Goal: Answer question/provide support

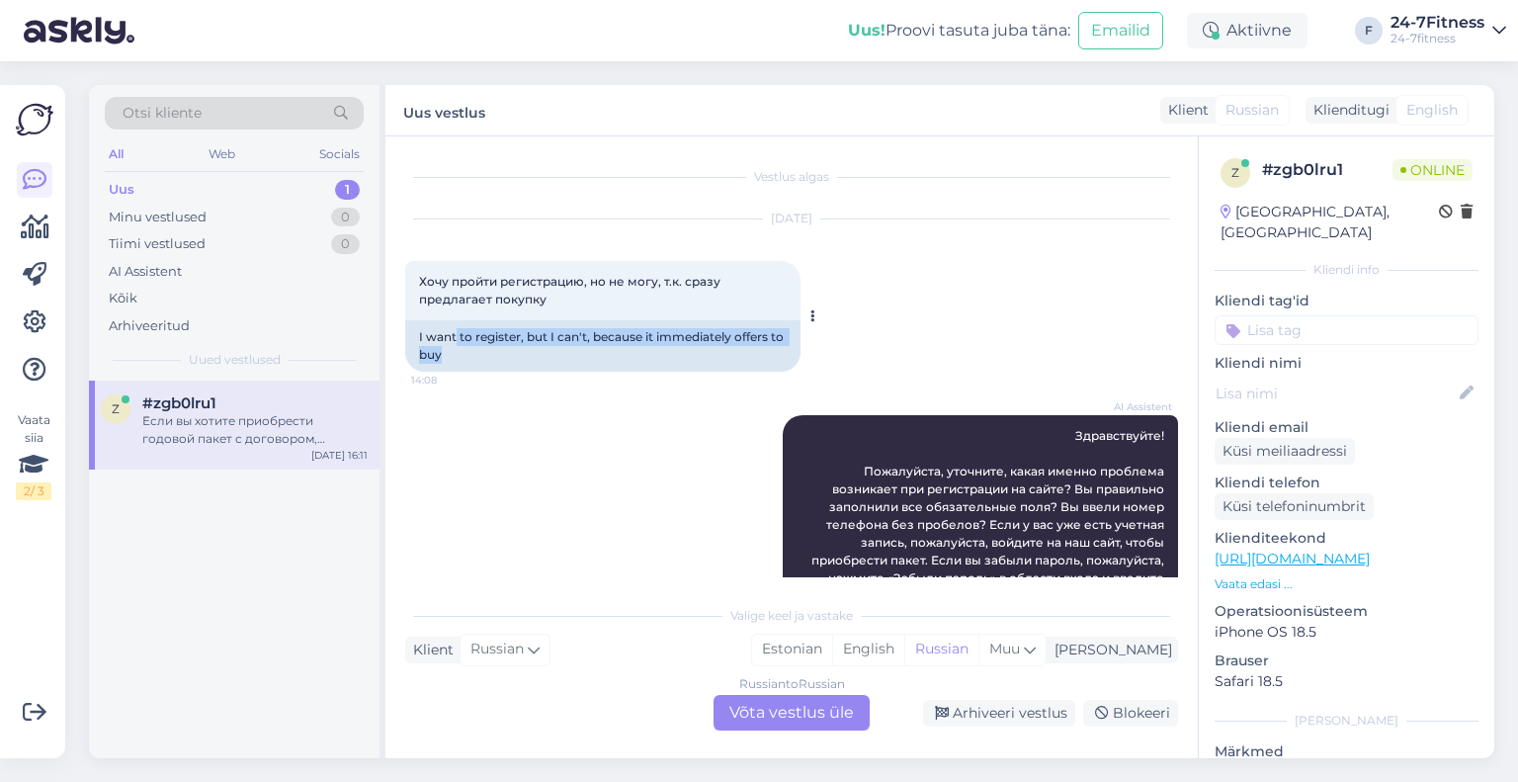
drag, startPoint x: 457, startPoint y: 341, endPoint x: 560, endPoint y: 361, distance: 105.6
click at [560, 361] on div "I want to register, but I can't, because it immediately offers to buy" at bounding box center [602, 345] width 395 height 51
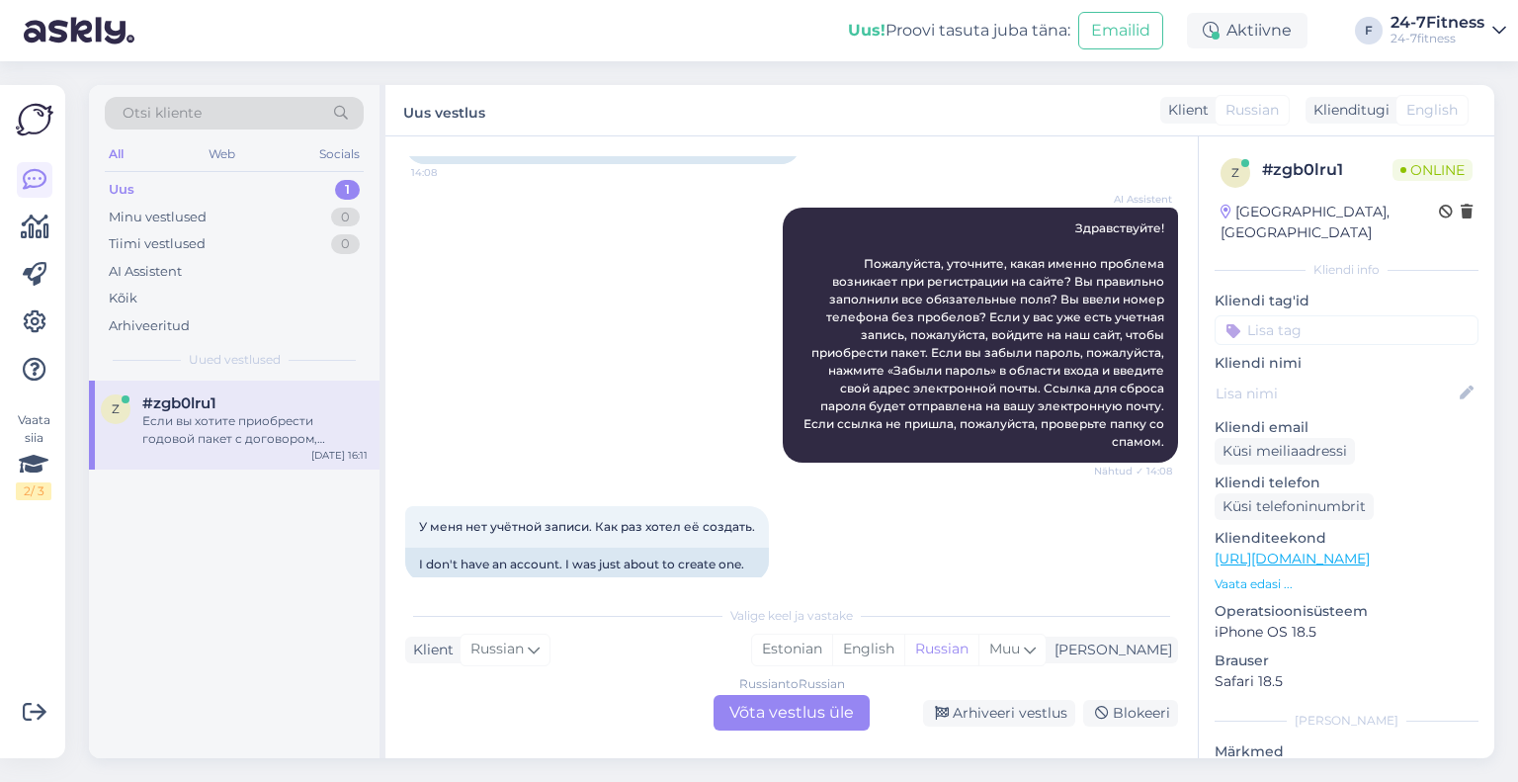
scroll to position [296, 0]
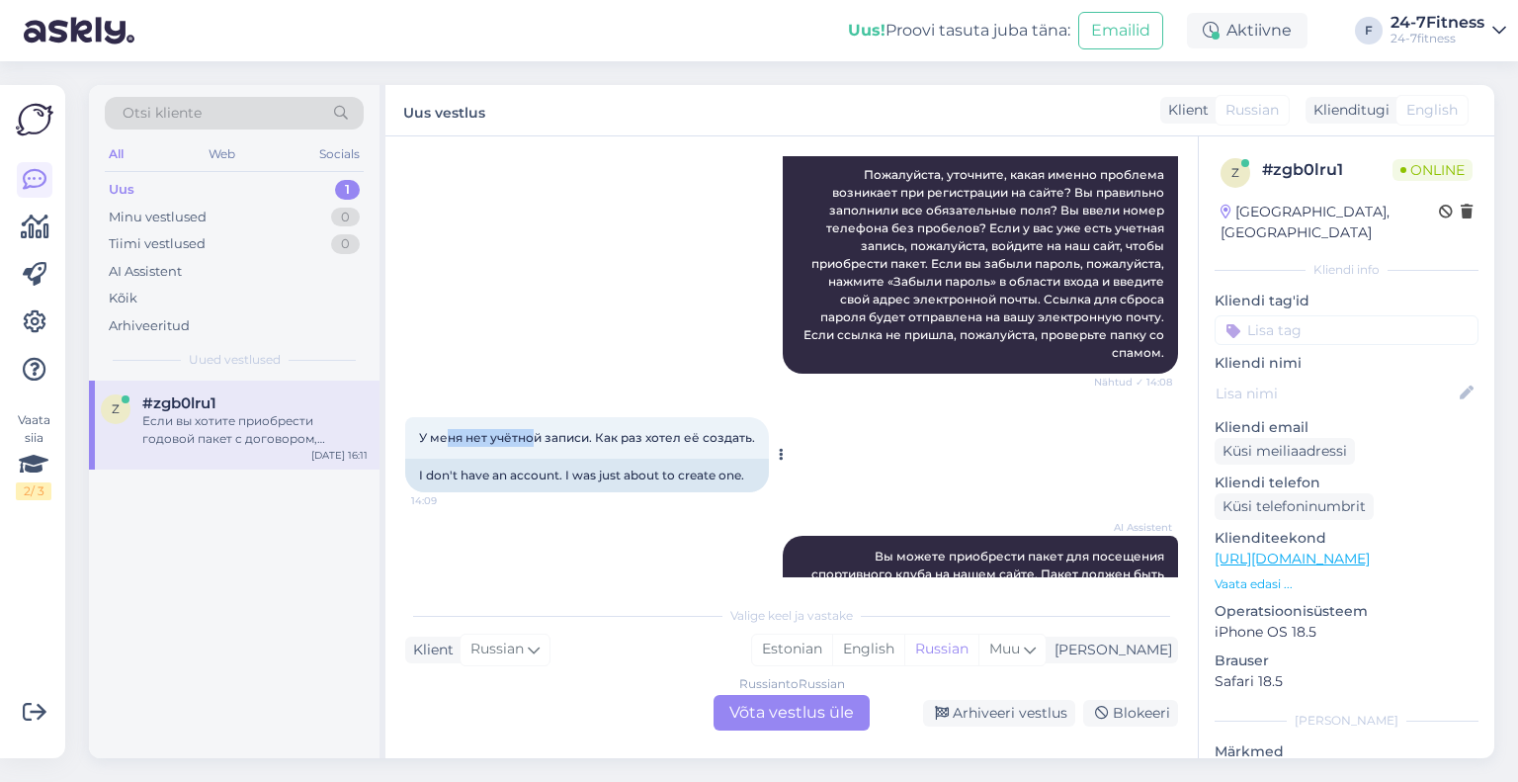
drag, startPoint x: 446, startPoint y: 415, endPoint x: 533, endPoint y: 411, distance: 87.1
click at [533, 430] on span "У меня нет учётной записи. Как раз хотел её создать." at bounding box center [587, 437] width 336 height 15
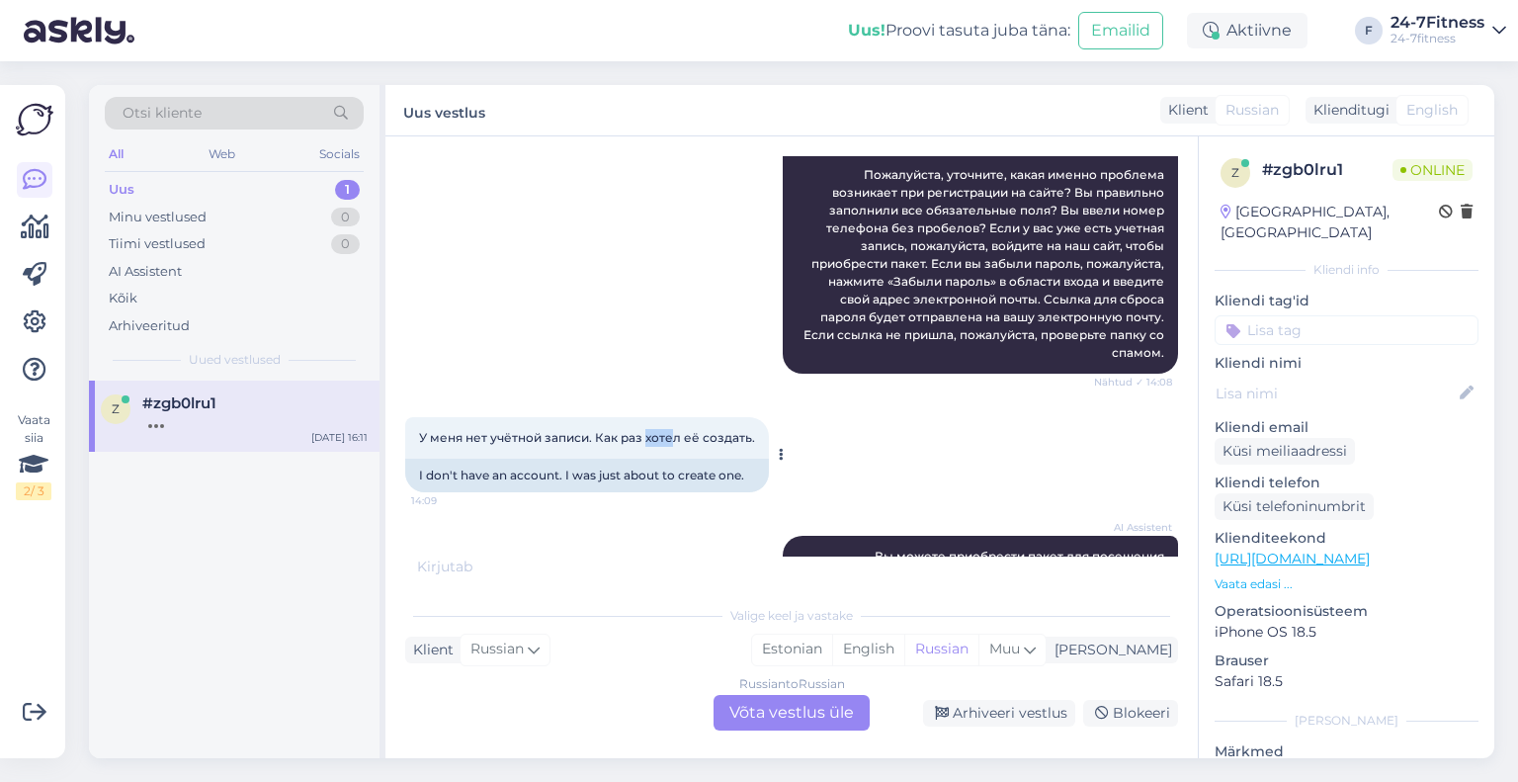
drag, startPoint x: 670, startPoint y: 411, endPoint x: 634, endPoint y: 409, distance: 35.6
click at [639, 417] on div "У меня нет учётной записи. Как раз хотел её создать. 14:09" at bounding box center [587, 438] width 364 height 42
click at [634, 417] on div "У меня нет учётной записи. Как раз хотел её создать. 14:09" at bounding box center [587, 438] width 364 height 42
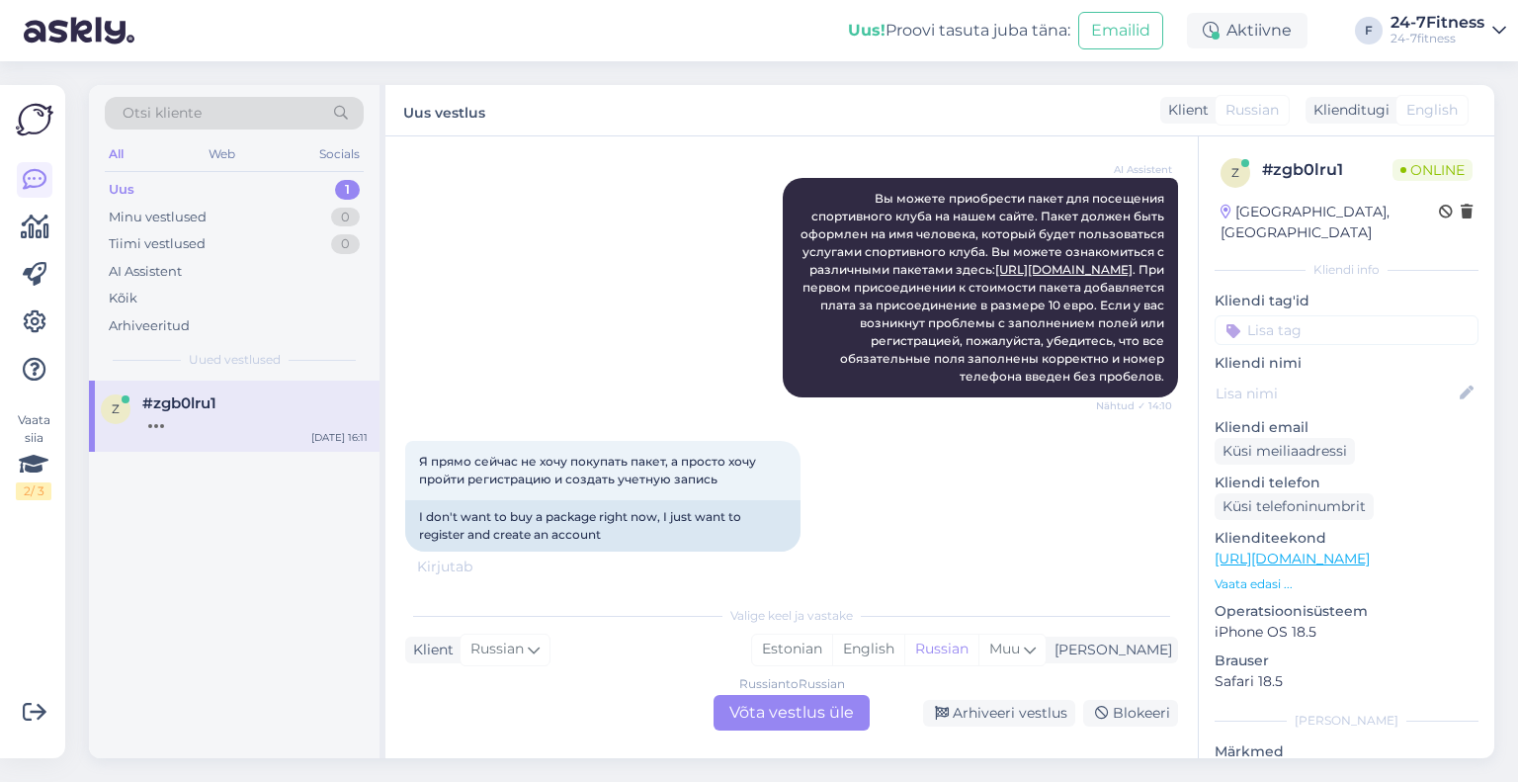
scroll to position [692, 0]
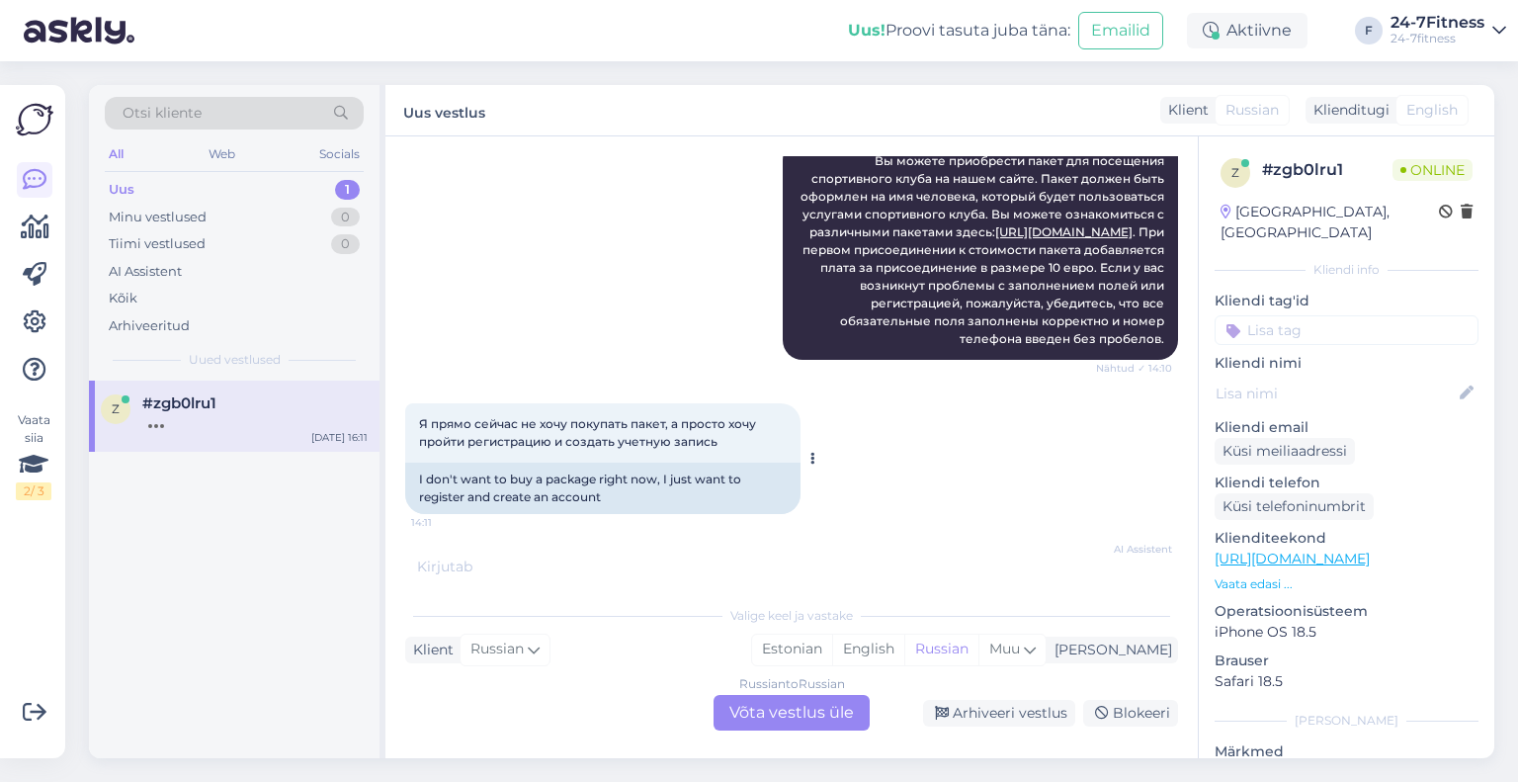
drag, startPoint x: 444, startPoint y: 407, endPoint x: 751, endPoint y: 423, distance: 307.7
click at [751, 423] on div "Я прямо сейчас не хочу покупать пакет, а просто хочу пройти регистрацию и созда…" at bounding box center [602, 432] width 395 height 59
click at [668, 444] on div "Я прямо сейчас не хочу покупать пакет, а просто хочу пройти регистрацию и созда…" at bounding box center [602, 432] width 395 height 59
drag, startPoint x: 684, startPoint y: 429, endPoint x: 597, endPoint y: 426, distance: 87.0
click at [600, 426] on span "Я прямо сейчас не хочу покупать пакет, а просто хочу пройти регистрацию и созда…" at bounding box center [589, 432] width 340 height 33
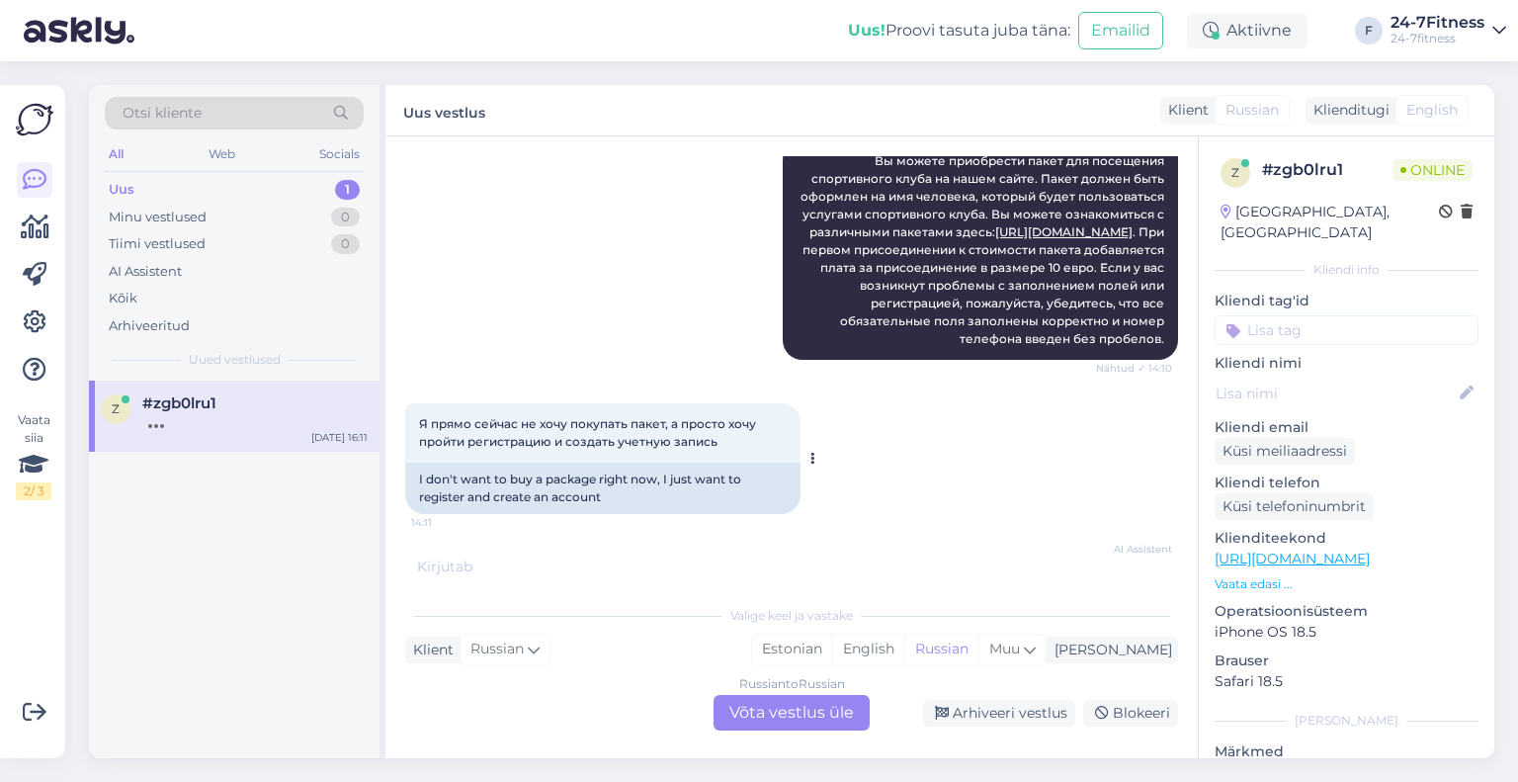
click at [597, 426] on span "Я прямо сейчас не хочу покупать пакет, а просто хочу пройти регистрацию и созда…" at bounding box center [589, 432] width 340 height 33
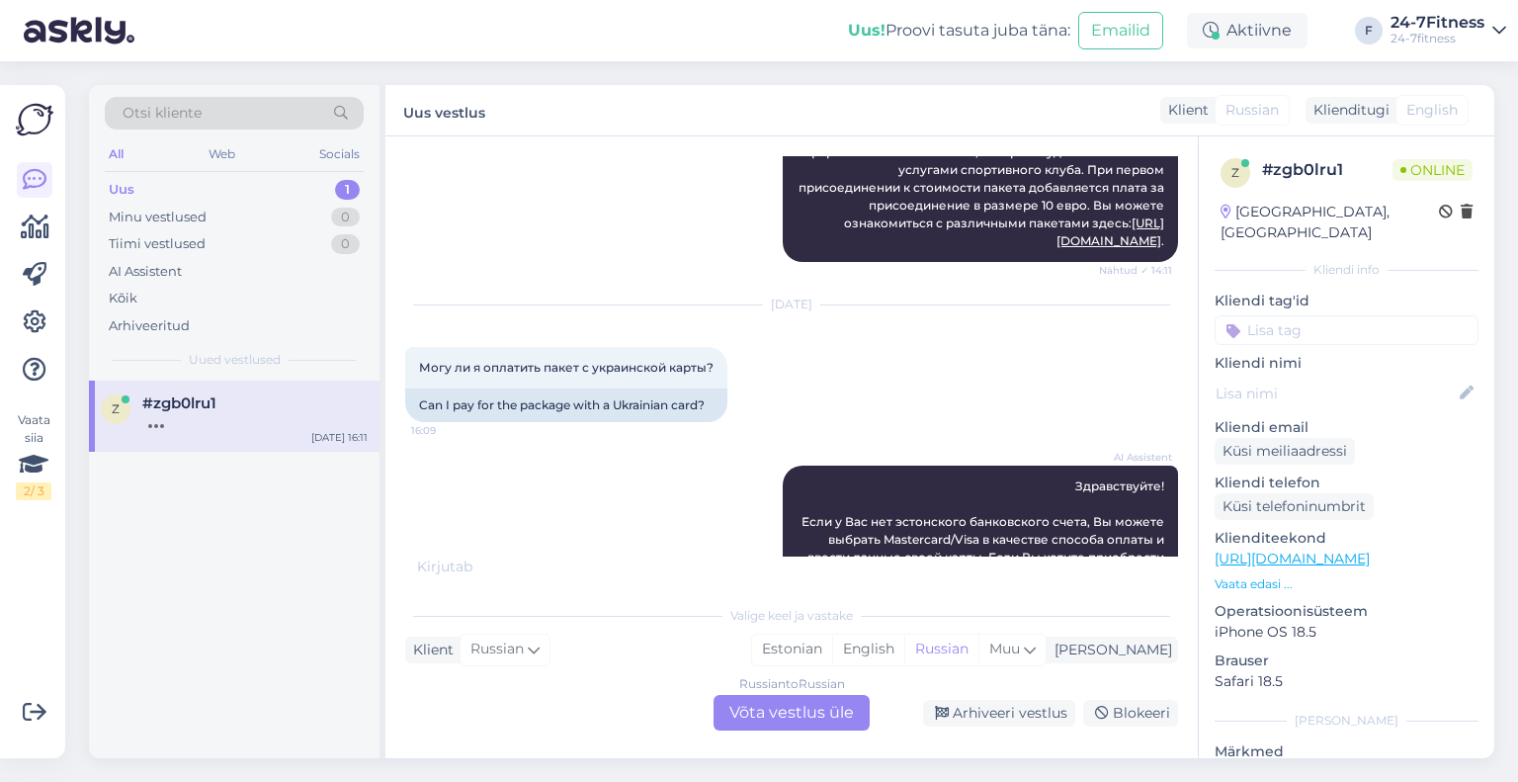
scroll to position [1186, 0]
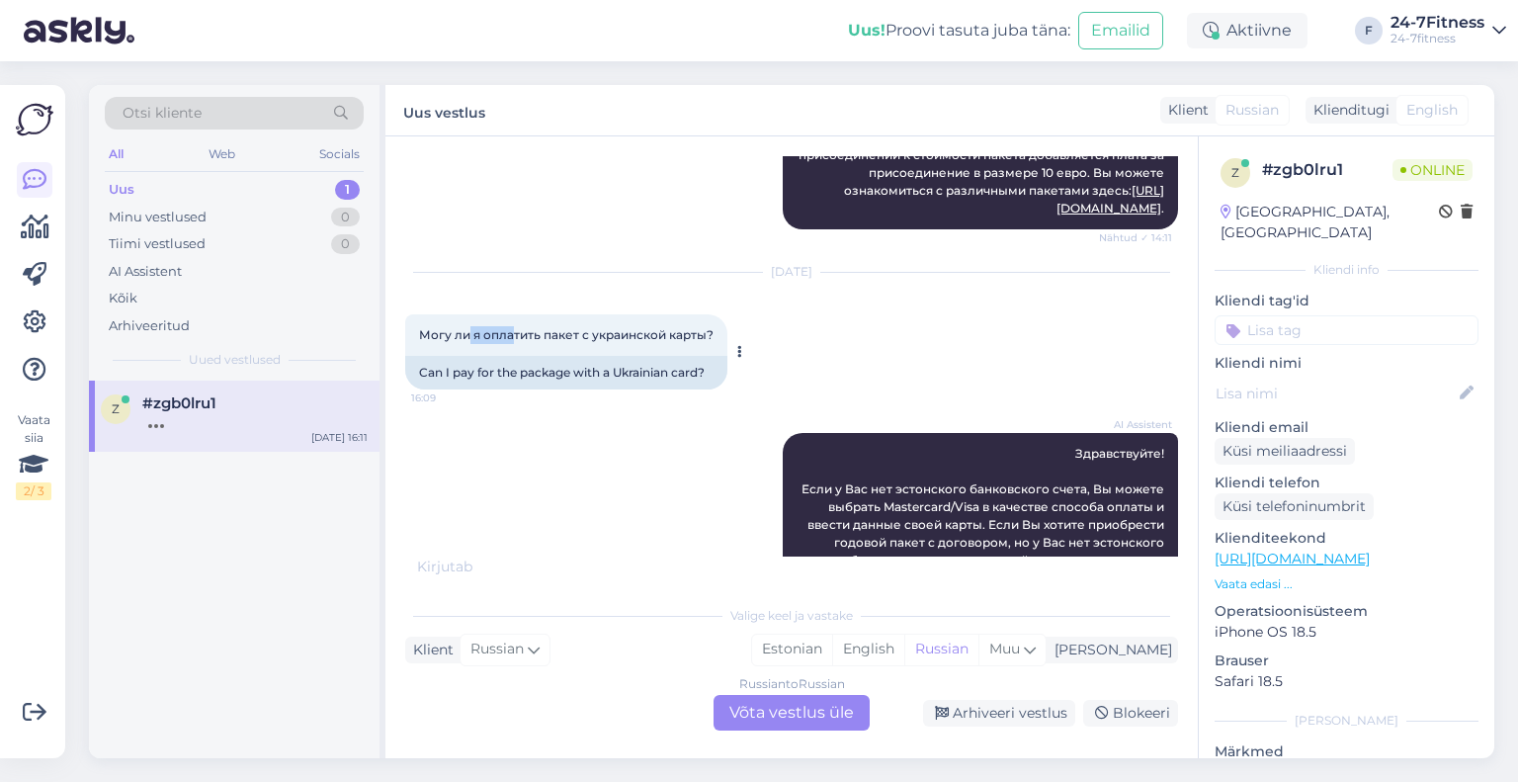
drag, startPoint x: 470, startPoint y: 317, endPoint x: 543, endPoint y: 321, distance: 72.2
click at [538, 327] on span "Могу ли я оплатить пакет с украинской карты?" at bounding box center [566, 334] width 294 height 15
click at [543, 327] on span "Могу ли я оплатить пакет с украинской карты?" at bounding box center [566, 334] width 294 height 15
click at [599, 327] on span "Могу ли я оплатить пакет с украинской карты?" at bounding box center [566, 334] width 294 height 15
click at [593, 327] on span "Могу ли я оплатить пакет с украинской карты?" at bounding box center [566, 334] width 294 height 15
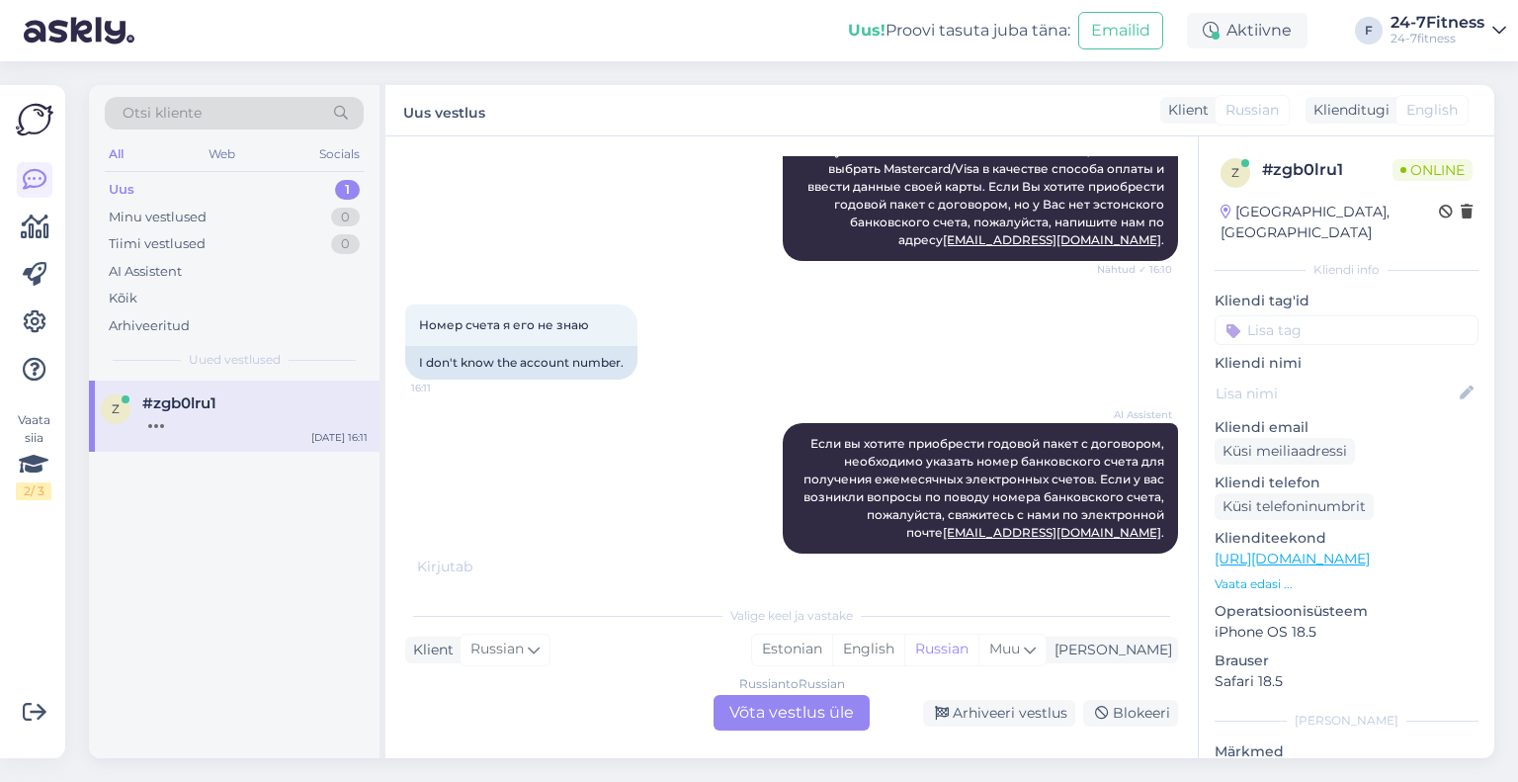
scroll to position [1326, 0]
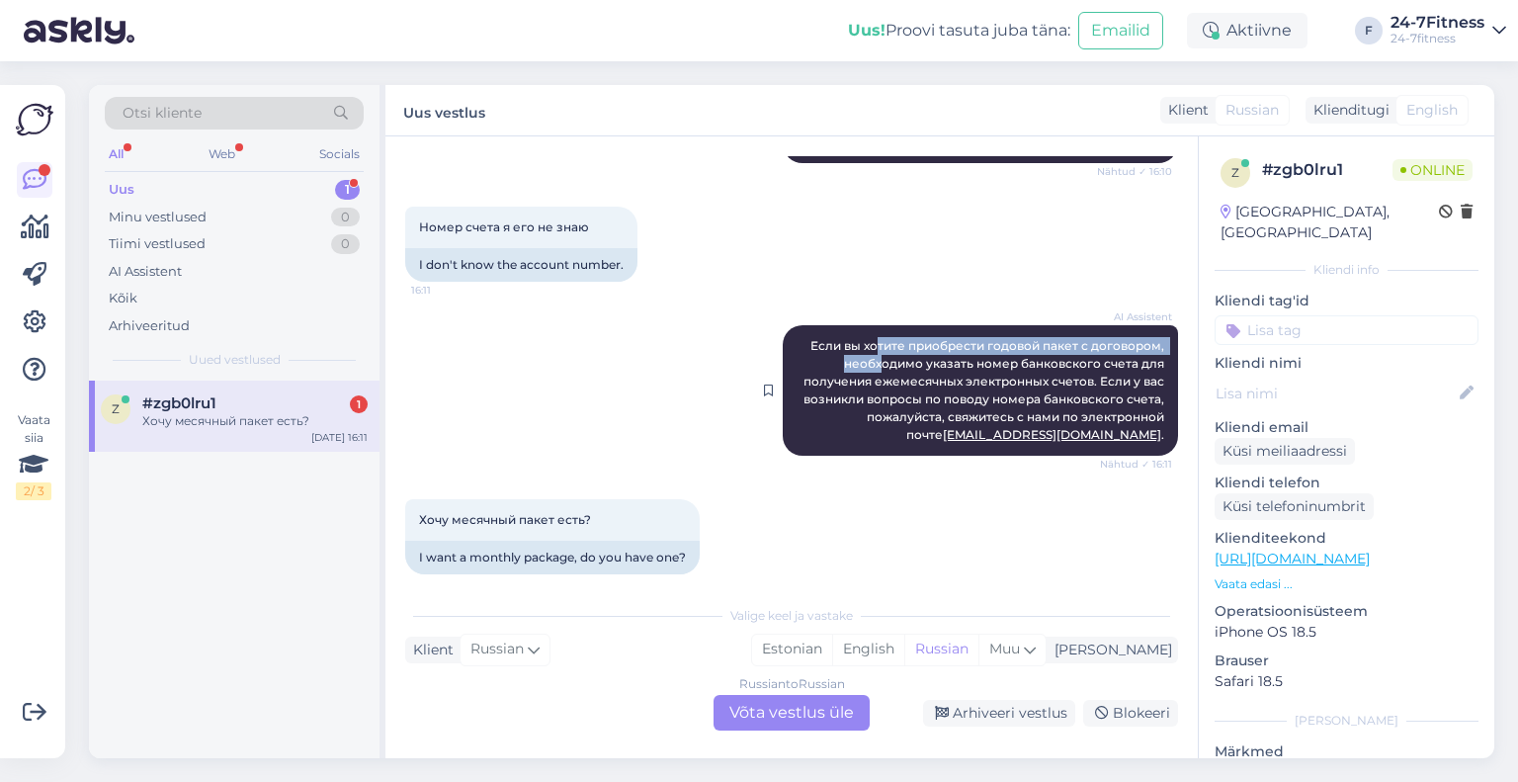
click at [890, 355] on span "Если вы хотите приобрести годовой пакет с договором, необходимо указать номер б…" at bounding box center [985, 390] width 364 height 104
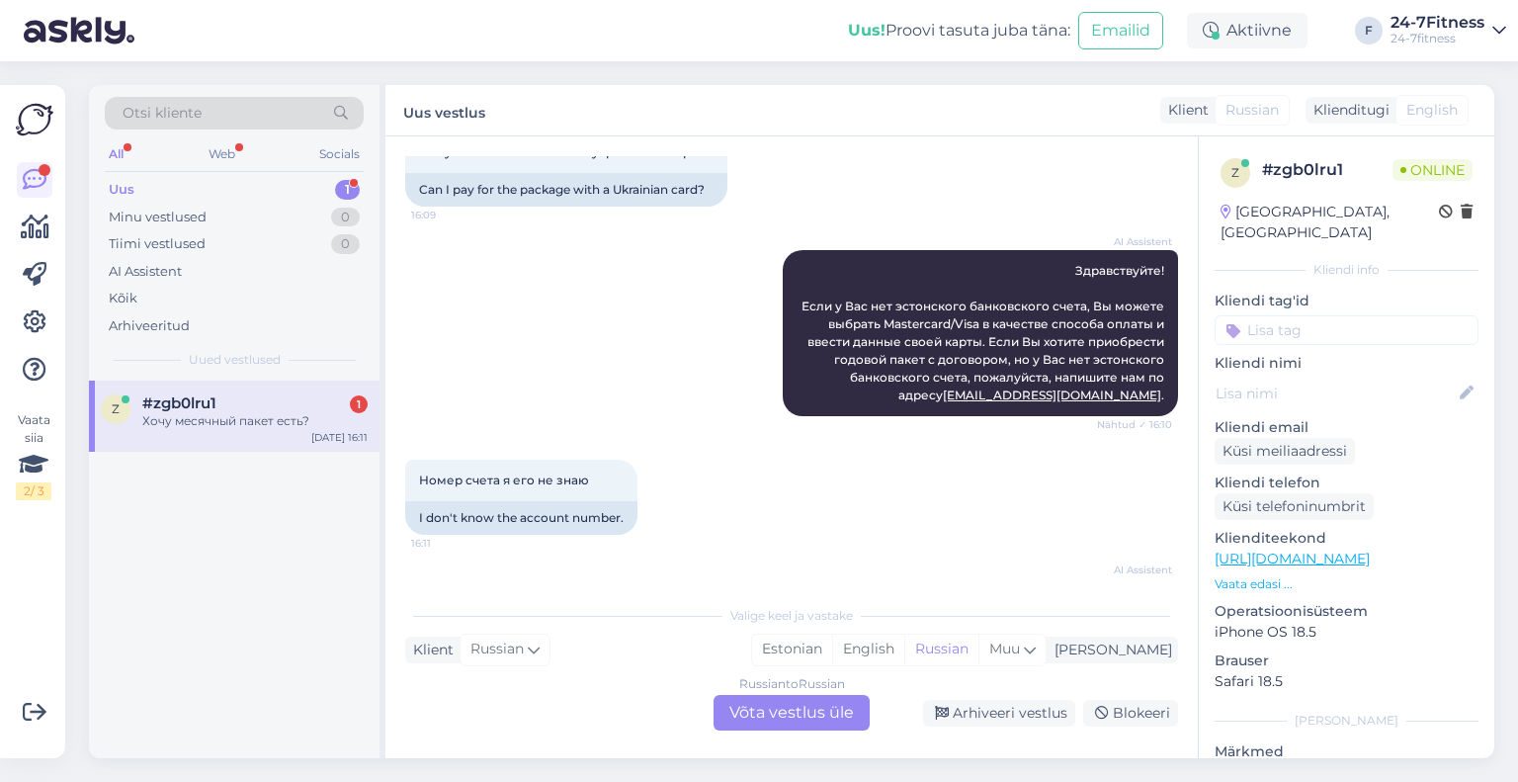
scroll to position [1325, 0]
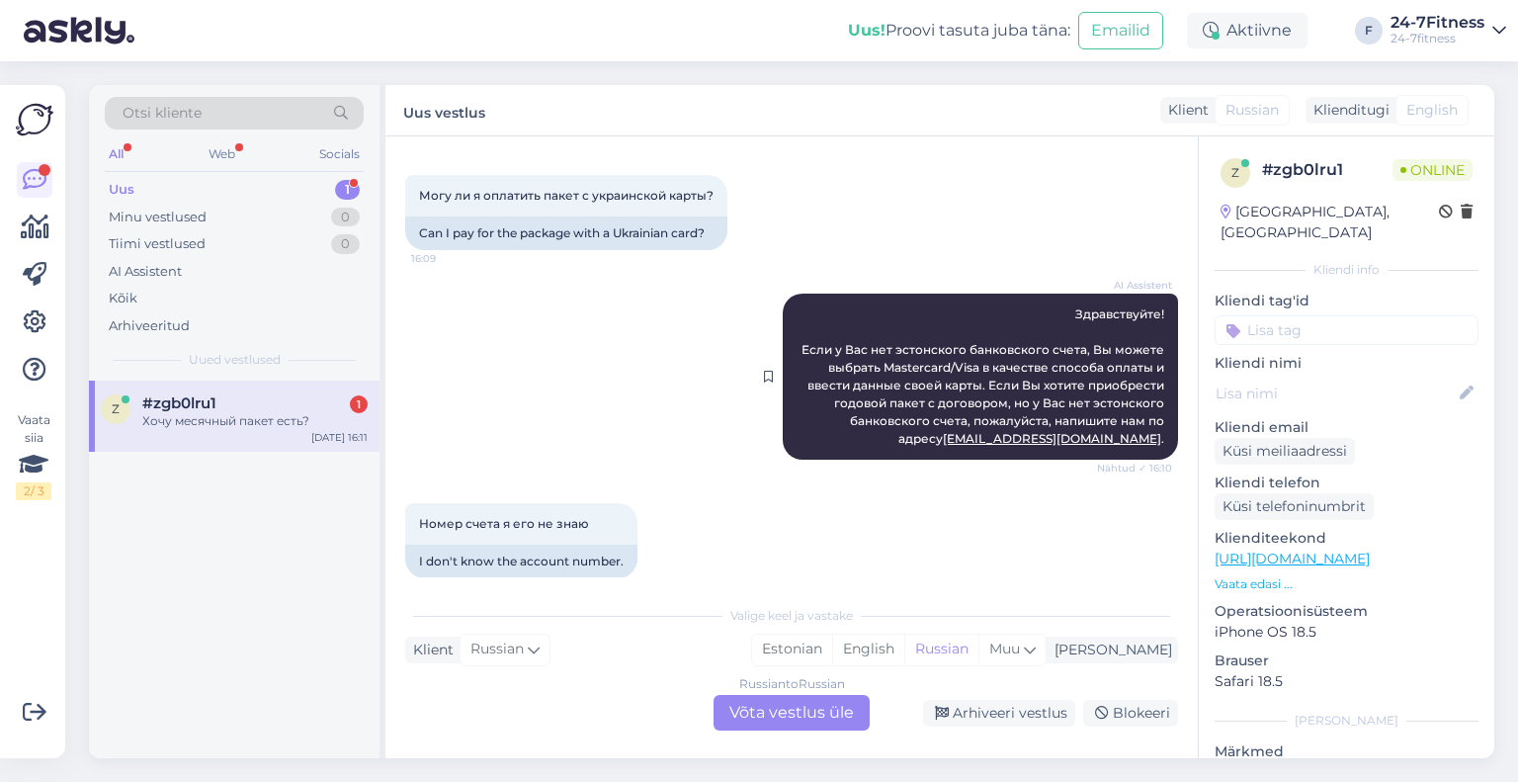
drag, startPoint x: 897, startPoint y: 354, endPoint x: 892, endPoint y: 338, distance: 16.6
click at [895, 345] on span "Здравствуйте! Если у Вас нет эстонского банковского счета, Вы можете выбрать Ma…" at bounding box center [984, 375] width 366 height 139
drag, startPoint x: 1041, startPoint y: 357, endPoint x: 1026, endPoint y: 354, distance: 15.1
click at [1028, 354] on span "Здравствуйте! Если у Вас нет эстонского банковского счета, Вы можете выбрать Ma…" at bounding box center [984, 375] width 366 height 139
click at [993, 354] on span "Здравствуйте! Если у Вас нет эстонского банковского счета, Вы можете выбрать Ma…" at bounding box center [984, 375] width 366 height 139
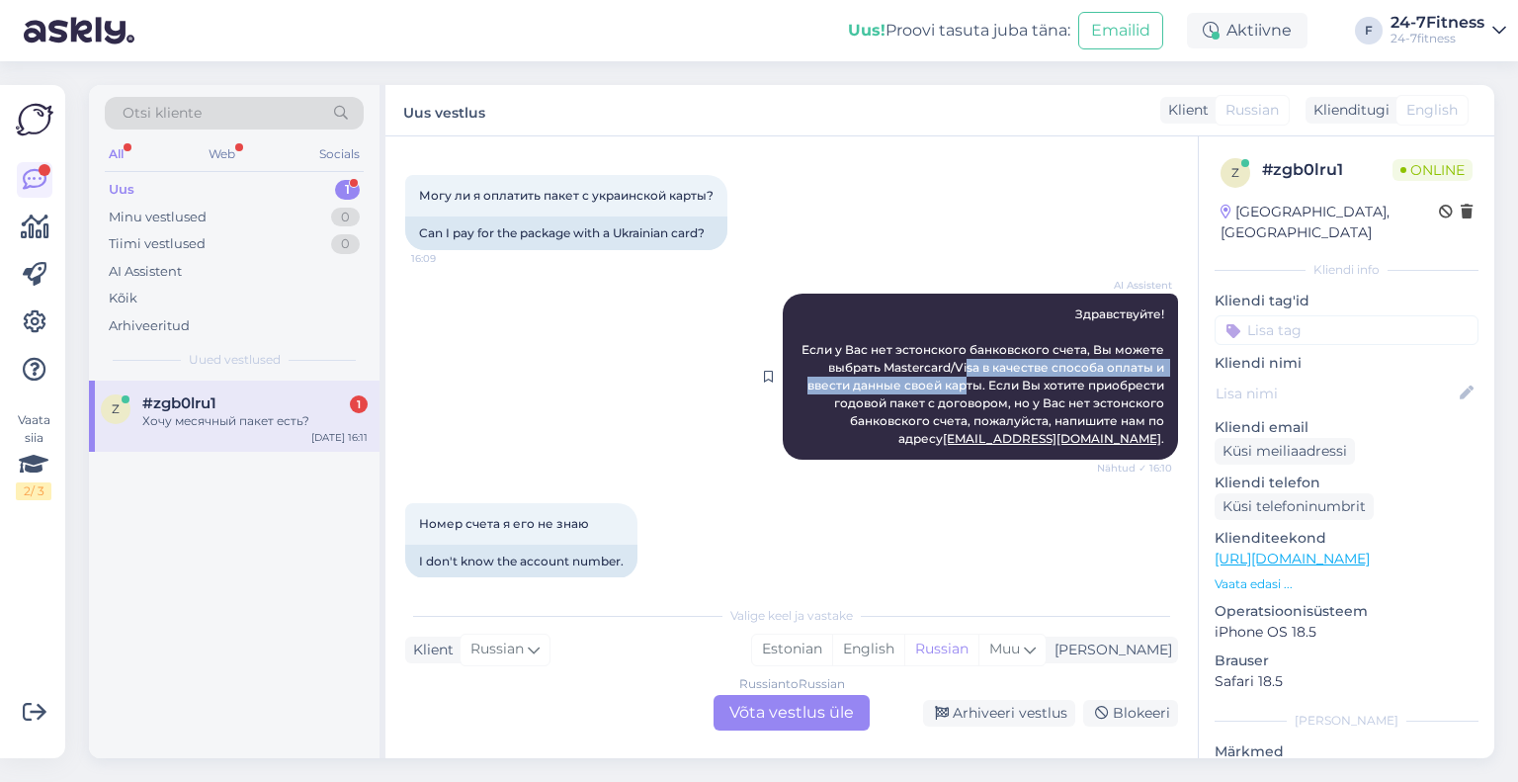
drag, startPoint x: 952, startPoint y: 358, endPoint x: 960, endPoint y: 380, distance: 24.1
click at [957, 375] on div "AI Assistent Здравствуйте! Если у Вас нет эстонского банковского счета, Вы може…" at bounding box center [980, 376] width 395 height 166
click at [960, 380] on span "Здравствуйте! Если у Вас нет эстонского банковского счета, Вы можете выбрать Ma…" at bounding box center [984, 375] width 366 height 139
drag, startPoint x: 971, startPoint y: 383, endPoint x: 957, endPoint y: 348, distance: 38.5
click at [963, 359] on span "Здравствуйте! Если у Вас нет эстонского банковского счета, Вы можете выбрать Ma…" at bounding box center [984, 375] width 366 height 139
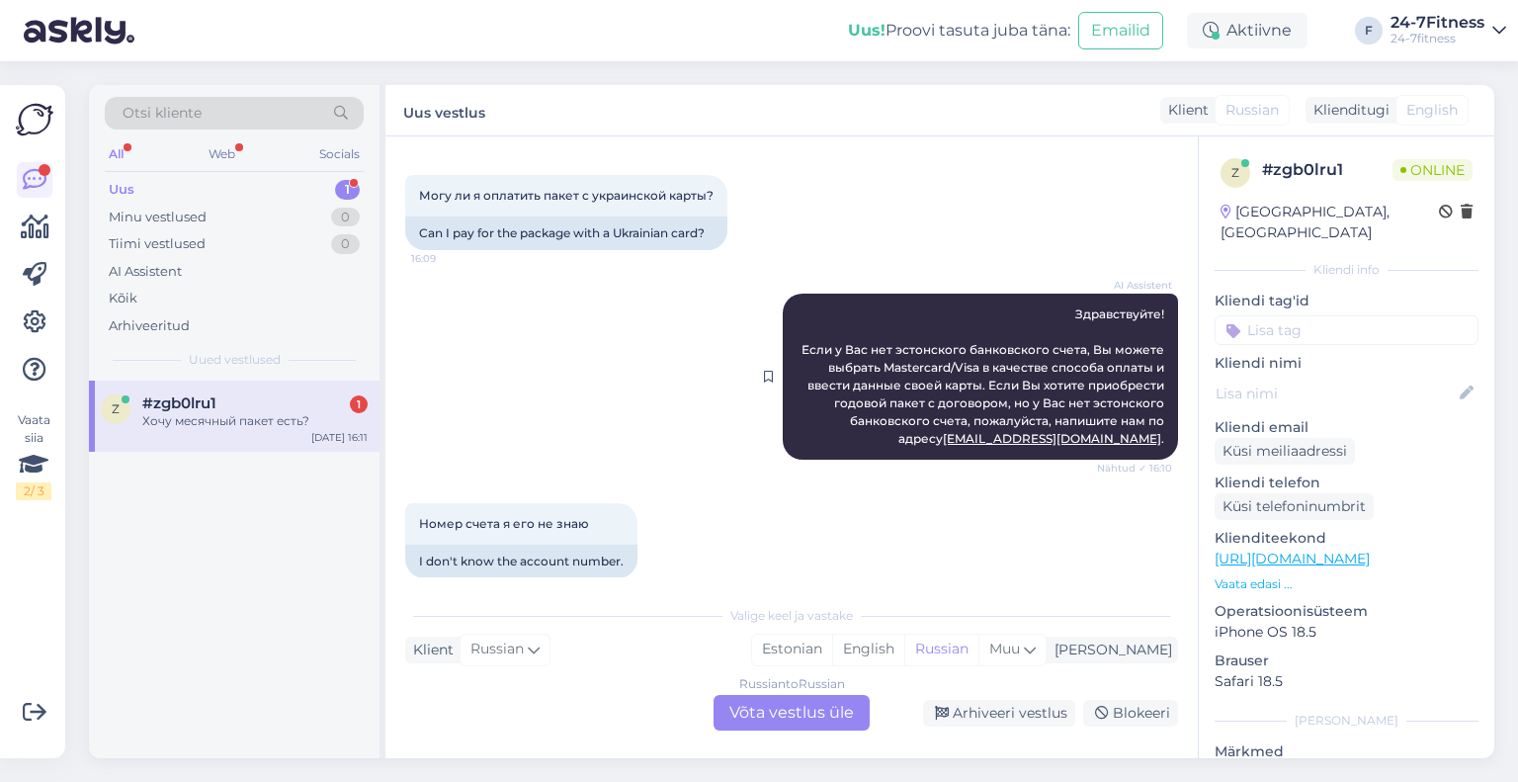
click at [957, 348] on span "Здравствуйте! Если у Вас нет эстонского банковского счета, Вы можете выбрать Ma…" at bounding box center [984, 375] width 366 height 139
drag, startPoint x: 957, startPoint y: 347, endPoint x: 988, endPoint y: 377, distance: 44.0
click at [980, 373] on span "Здравствуйте! Если у Вас нет эстонского банковского счета, Вы можете выбрать Ma…" at bounding box center [984, 375] width 366 height 139
click at [988, 377] on span "Здравствуйте! Если у Вас нет эстонского банковского счета, Вы можете выбрать Ma…" at bounding box center [984, 375] width 366 height 139
drag, startPoint x: 970, startPoint y: 366, endPoint x: 978, endPoint y: 382, distance: 18.6
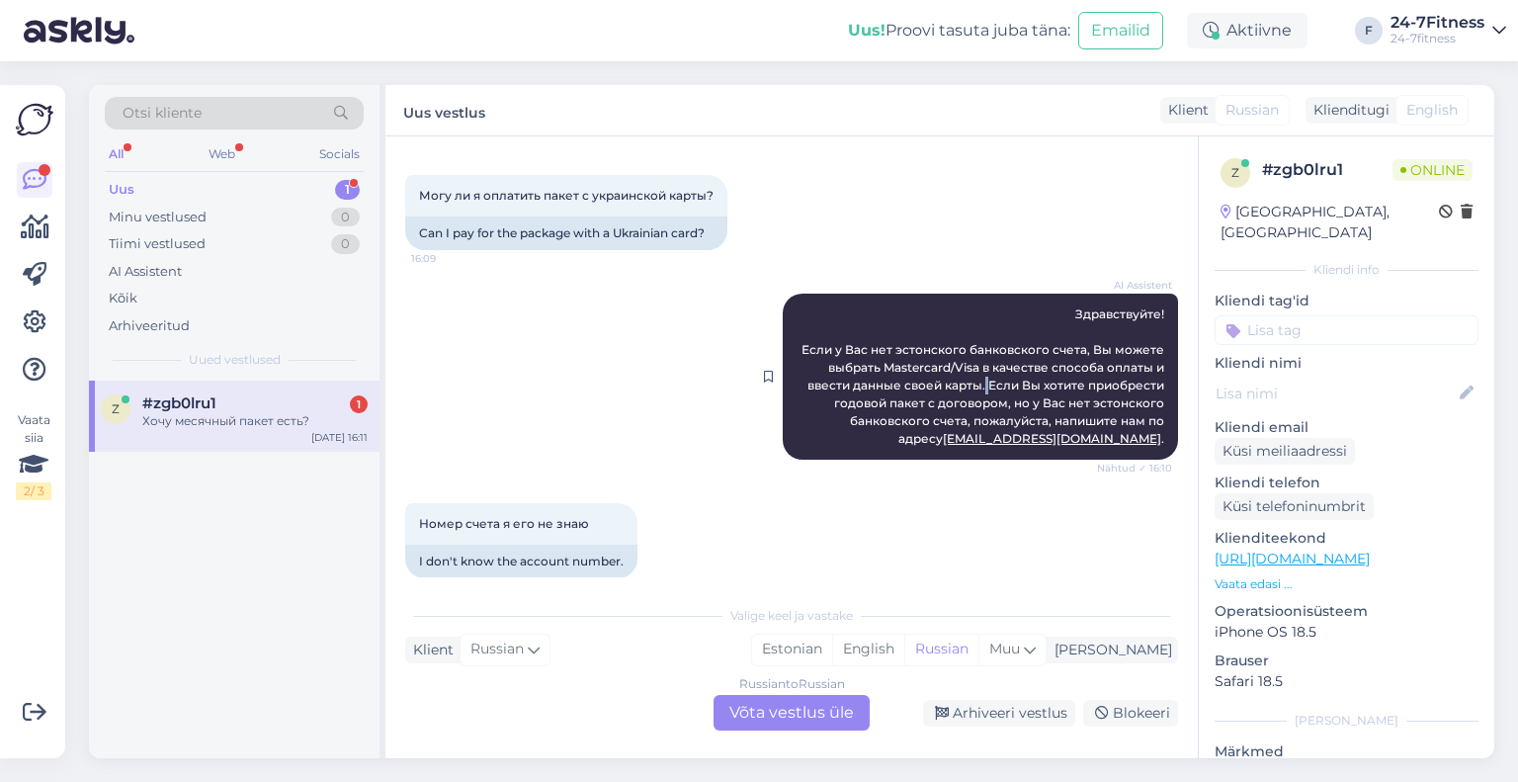
click at [976, 377] on span "Здравствуйте! Если у Вас нет эстонского банковского счета, Вы можете выбрать Ma…" at bounding box center [984, 375] width 366 height 139
click at [979, 382] on span "Здравствуйте! Если у Вас нет эстонского банковского счета, Вы можете выбрать Ma…" at bounding box center [984, 375] width 366 height 139
drag, startPoint x: 983, startPoint y: 393, endPoint x: 956, endPoint y: 359, distance: 44.3
click at [970, 378] on div "AI Assistent Здравствуйте! Если у Вас нет эстонского банковского счета, Вы може…" at bounding box center [980, 376] width 395 height 166
click at [955, 359] on span "Здравствуйте! Если у Вас нет эстонского банковского счета, Вы можете выбрать Ma…" at bounding box center [984, 375] width 366 height 139
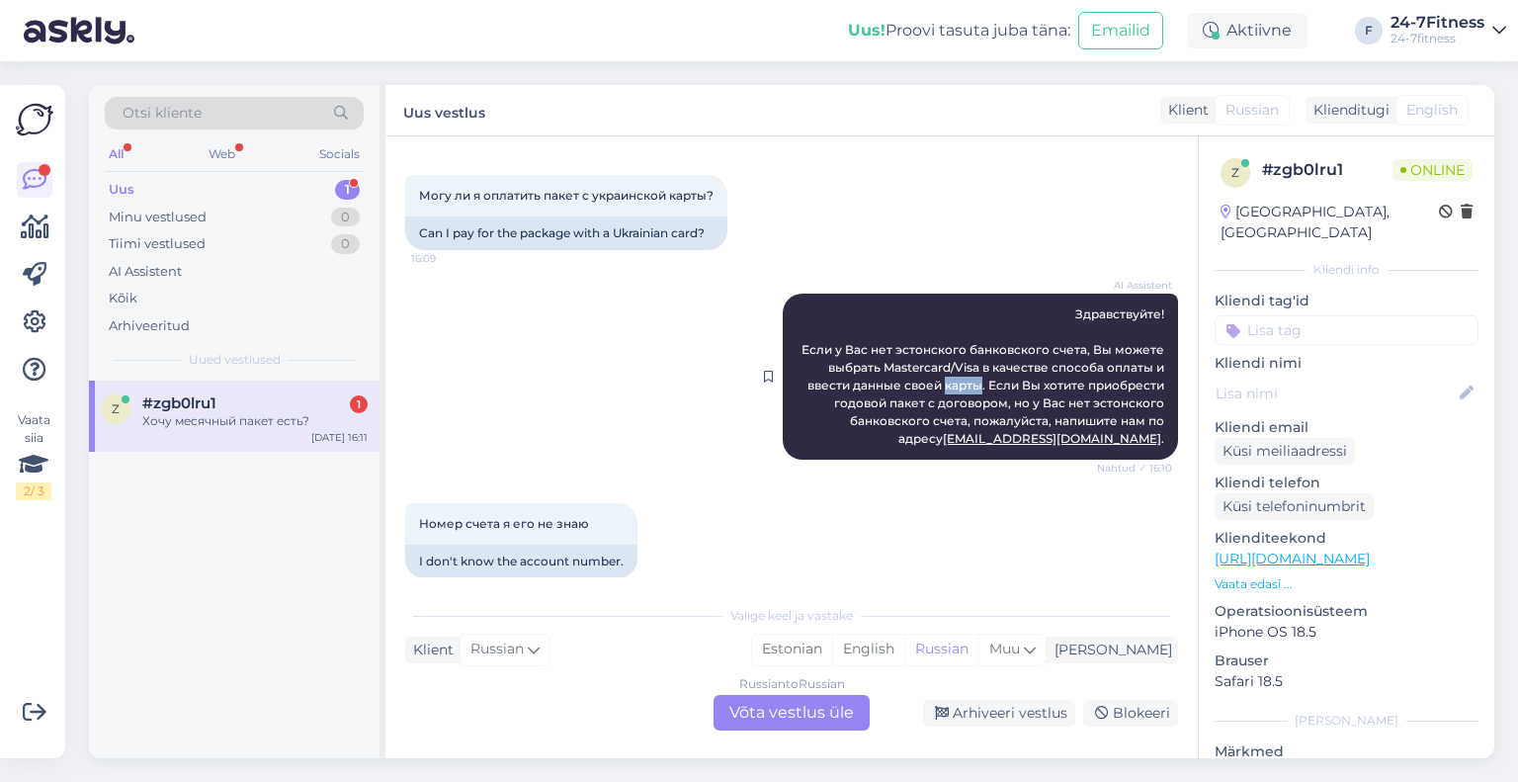
drag, startPoint x: 955, startPoint y: 359, endPoint x: 980, endPoint y: 388, distance: 39.2
click at [972, 382] on span "Здравствуйте! Если у Вас нет эстонского банковского счета, Вы можете выбрать Ma…" at bounding box center [984, 375] width 366 height 139
click at [980, 388] on span "Здравствуйте! Если у Вас нет эстонского банковского счета, Вы можете выбрать Ma…" at bounding box center [984, 375] width 366 height 139
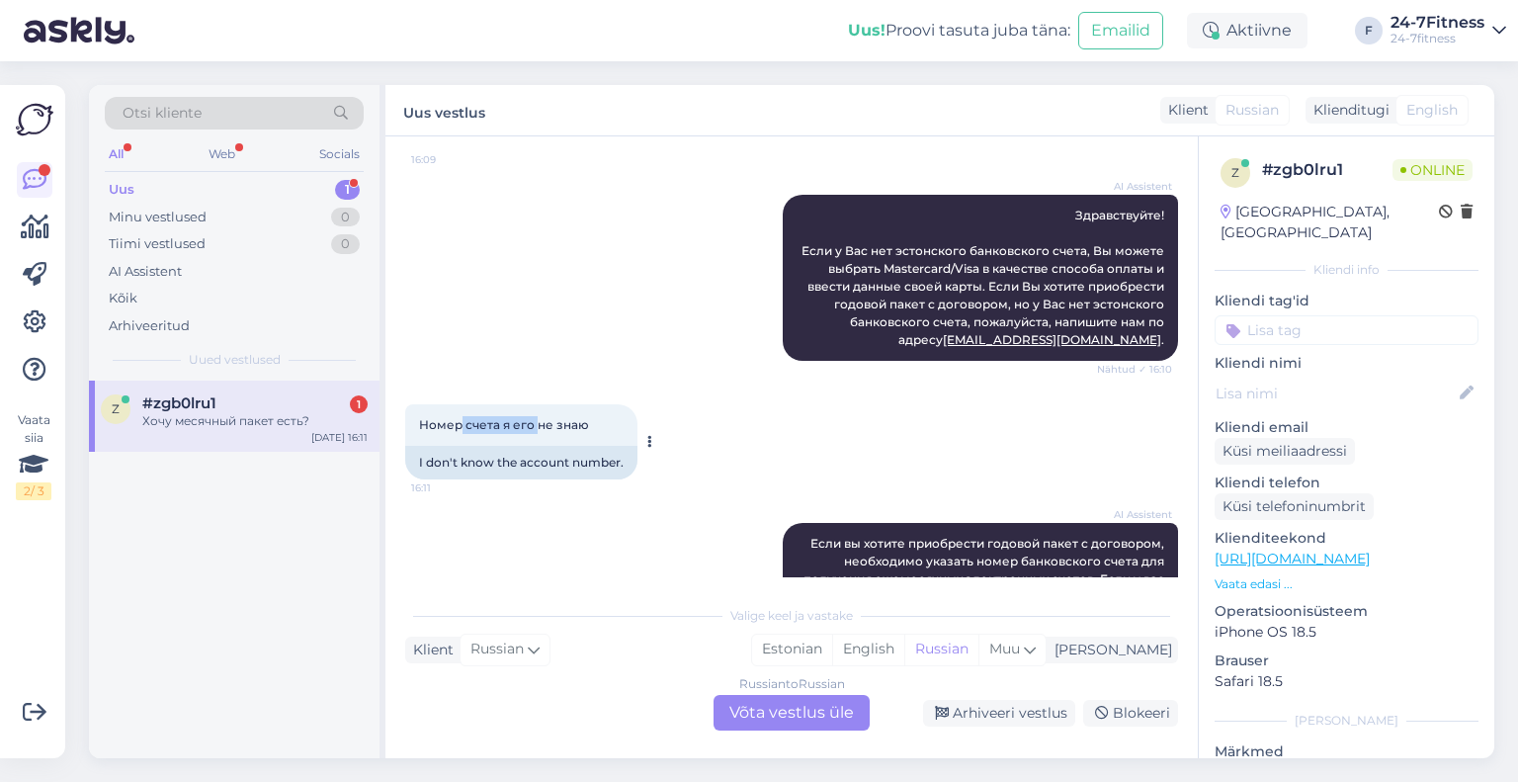
drag, startPoint x: 511, startPoint y: 406, endPoint x: 539, endPoint y: 406, distance: 27.7
click at [539, 417] on span "Номер счета я его не знаю" at bounding box center [504, 424] width 170 height 15
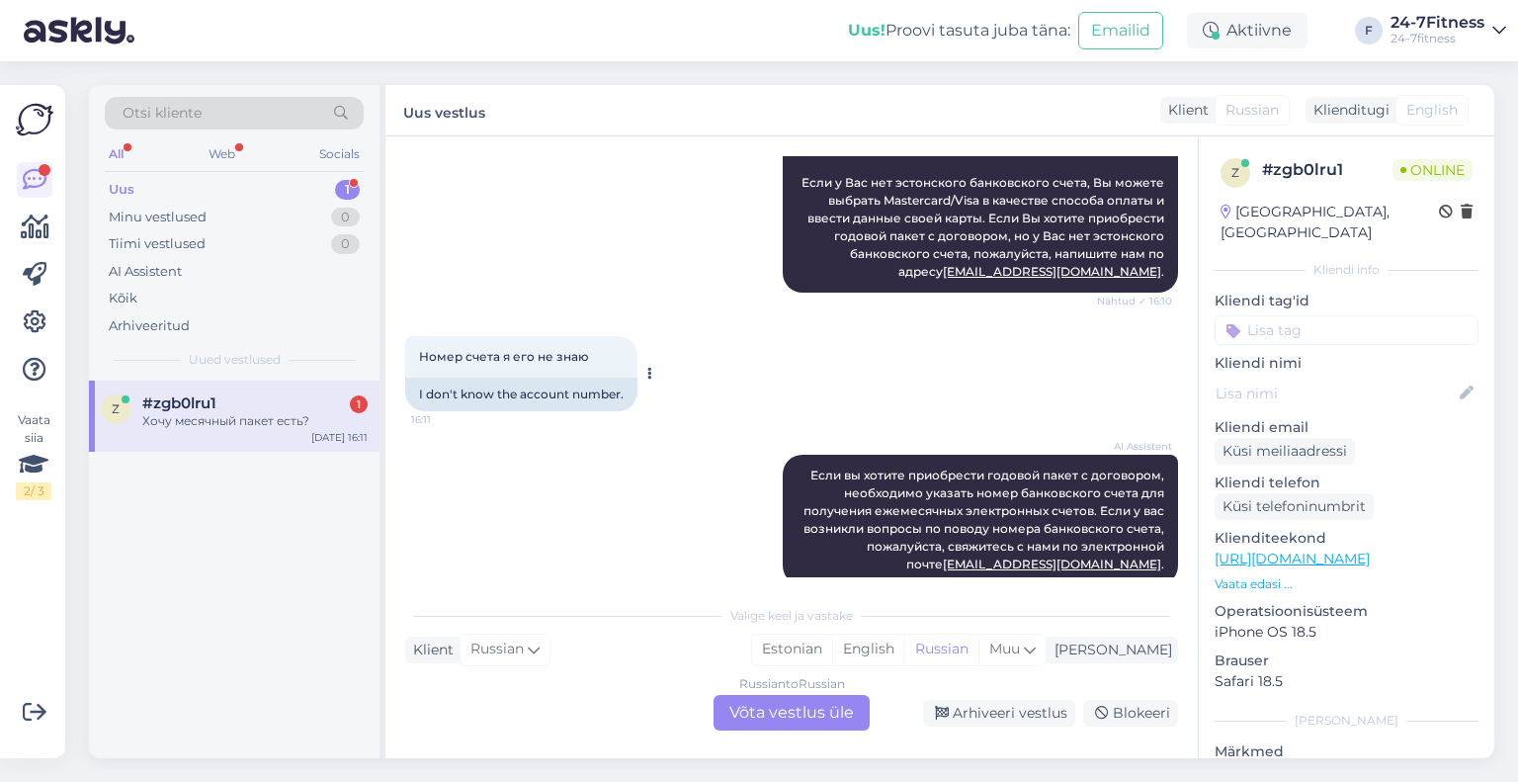
scroll to position [1523, 0]
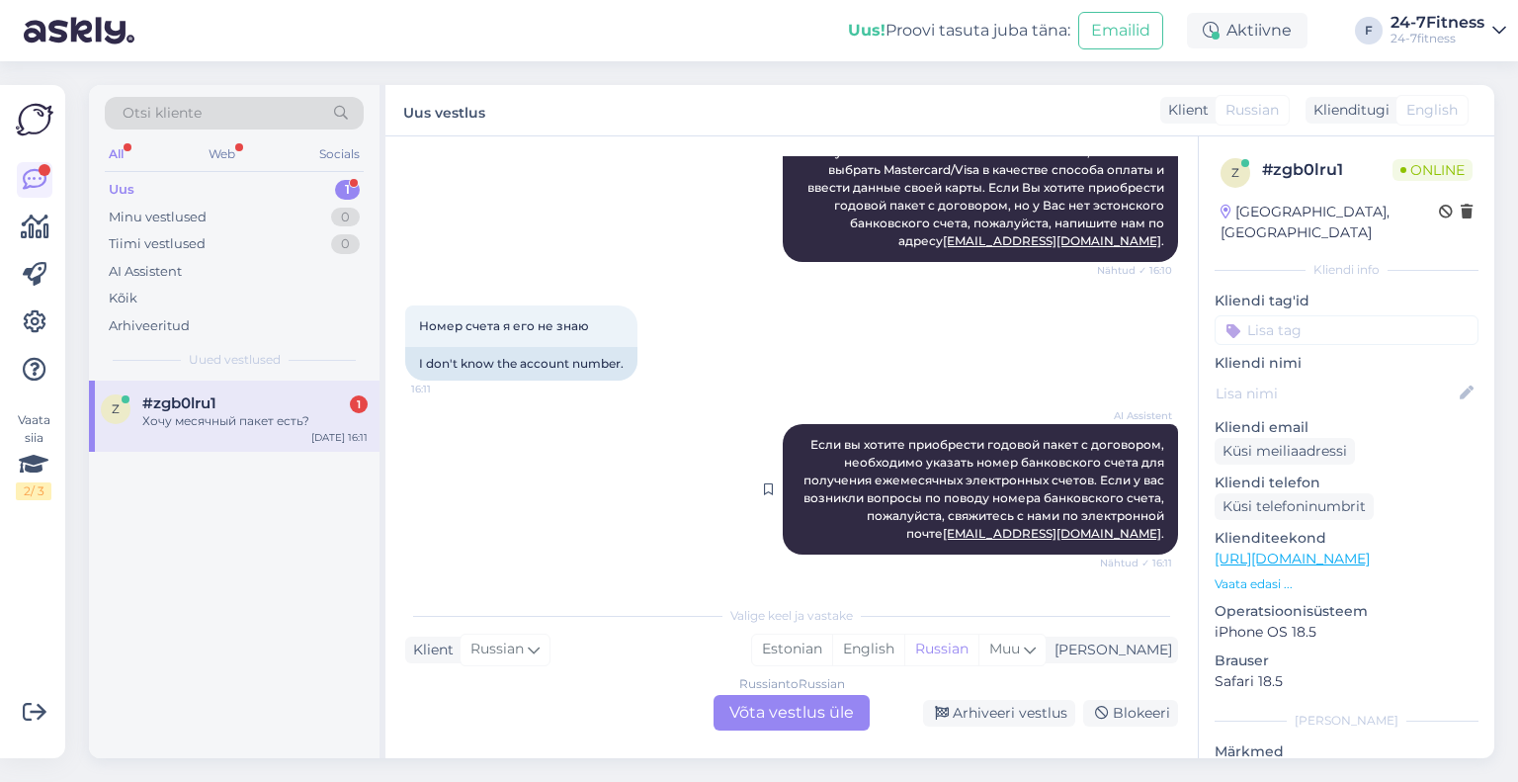
drag, startPoint x: 893, startPoint y: 418, endPoint x: 915, endPoint y: 442, distance: 32.2
click at [909, 438] on span "Если вы хотите приобрести годовой пакет с договором, необходимо указать номер б…" at bounding box center [985, 489] width 364 height 104
click at [915, 442] on span "Если вы хотите приобрести годовой пакет с договором, необходимо указать номер б…" at bounding box center [985, 489] width 364 height 104
drag, startPoint x: 921, startPoint y: 447, endPoint x: 896, endPoint y: 410, distance: 44.1
click at [896, 424] on div "AI Assistent Если вы хотите приобрести годовой пакет с договором, необходимо ук…" at bounding box center [980, 489] width 395 height 130
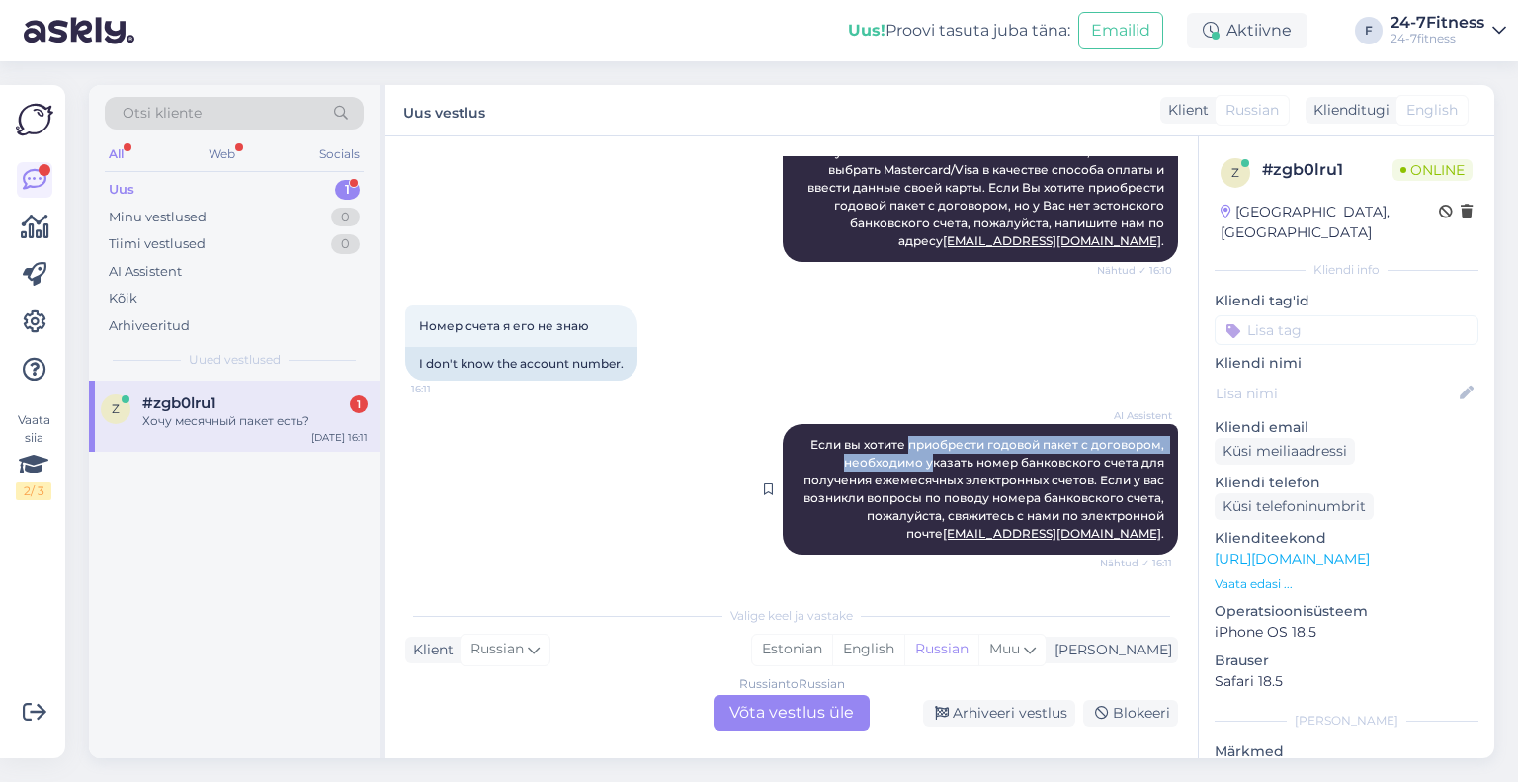
click at [901, 450] on span "Если вы хотите приобрести годовой пакет с договором, необходимо указать номер б…" at bounding box center [985, 489] width 364 height 104
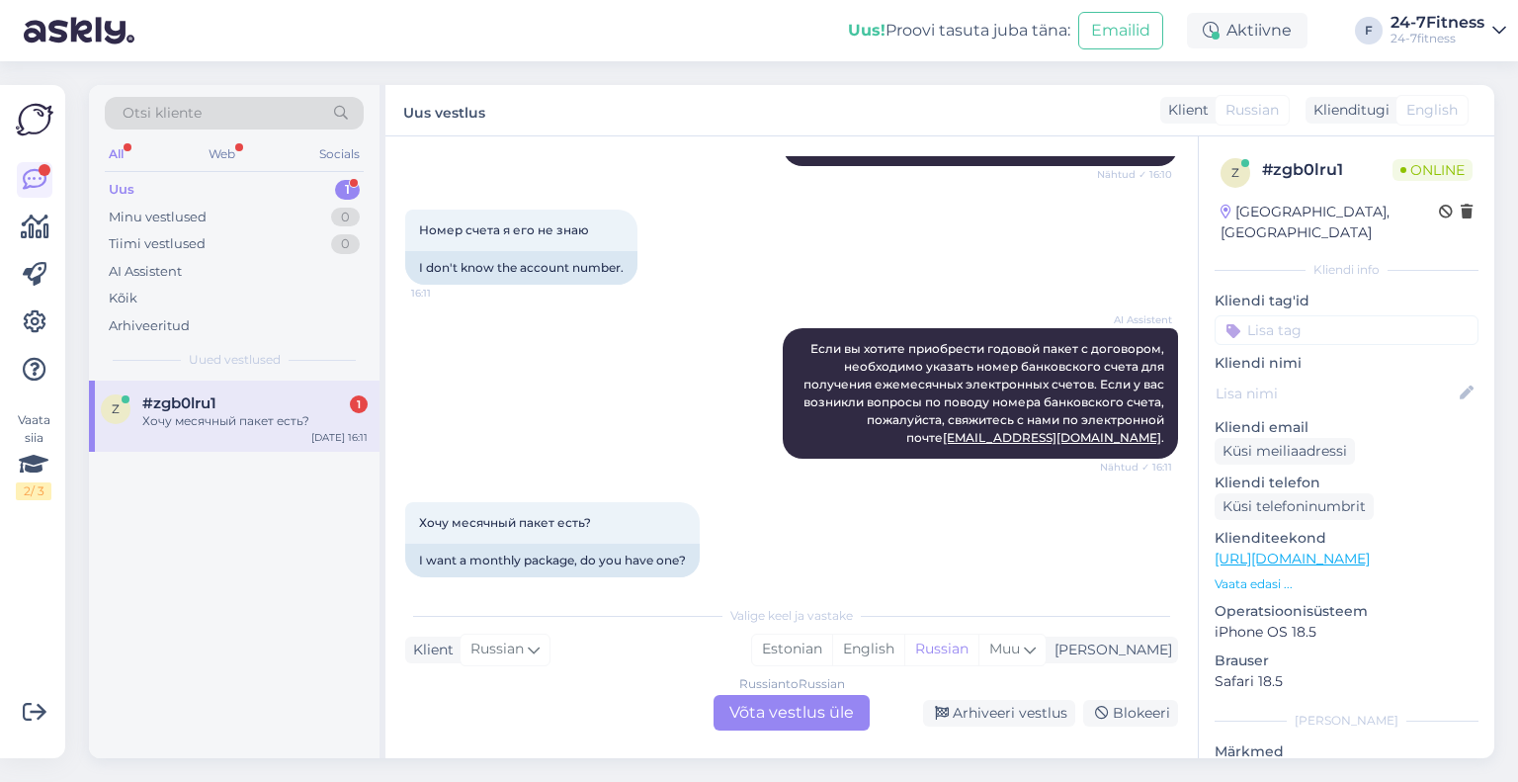
scroll to position [1622, 0]
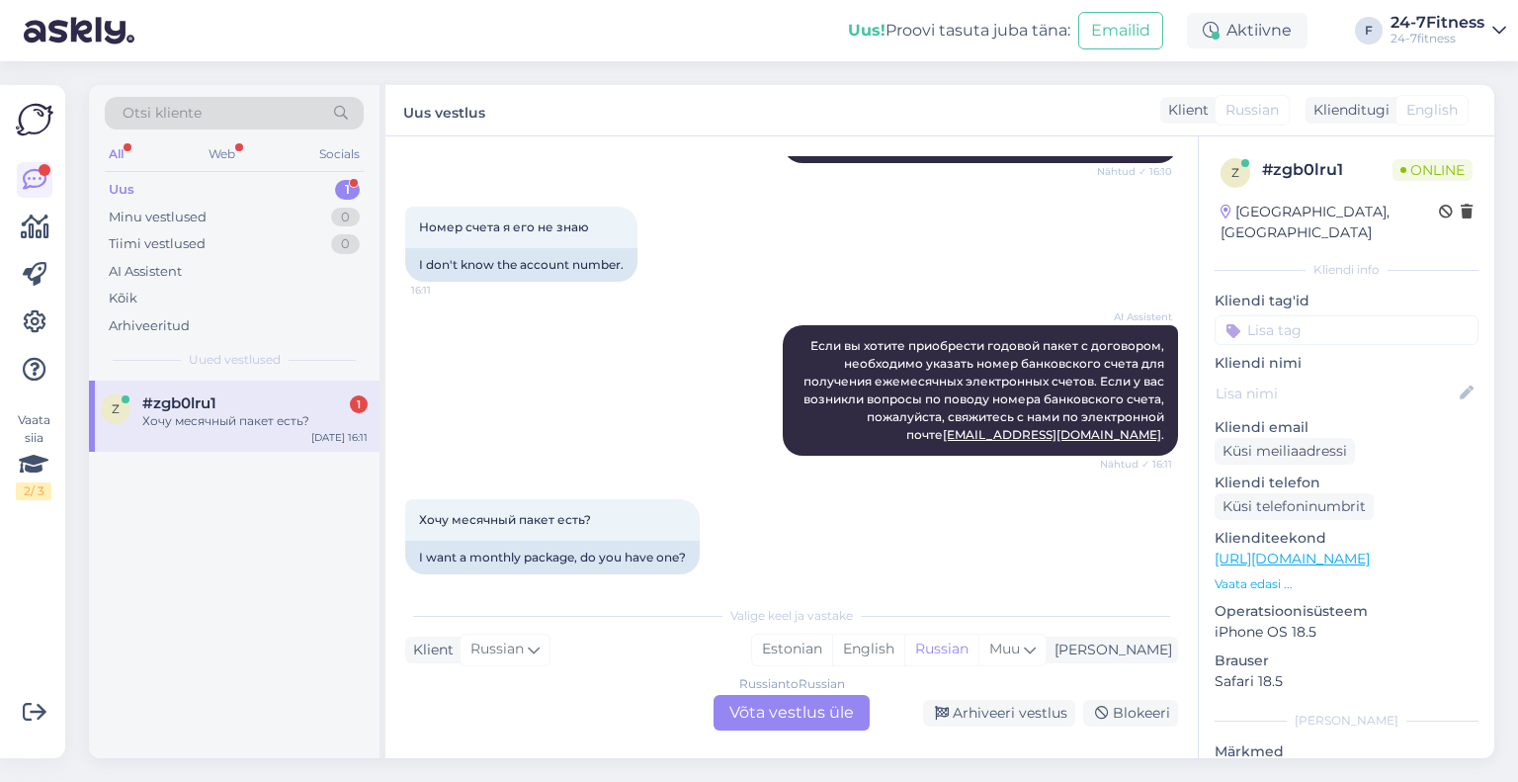
click at [744, 721] on div "Russian to Russian Võta vestlus üle" at bounding box center [791, 713] width 156 height 36
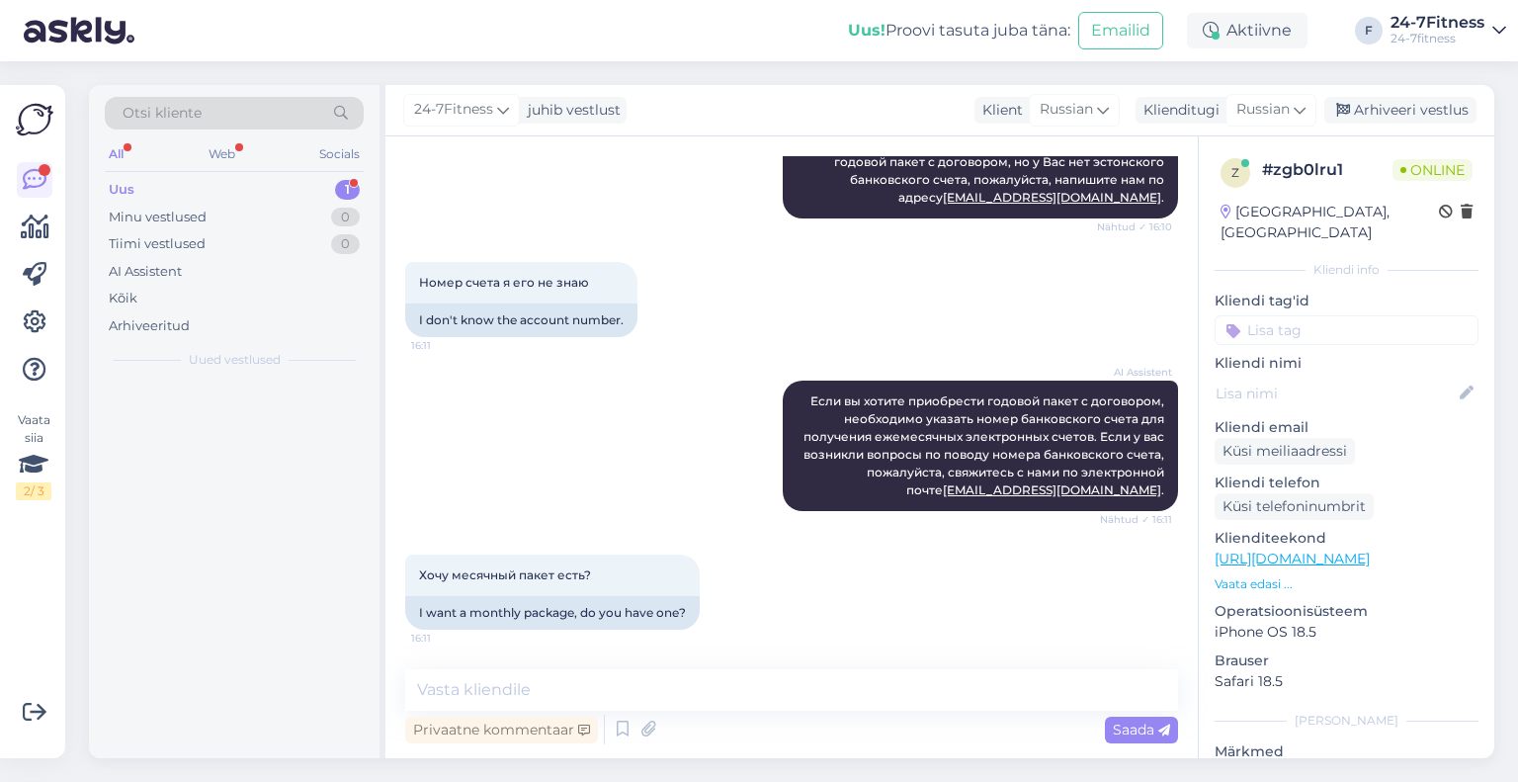
scroll to position [1548, 0]
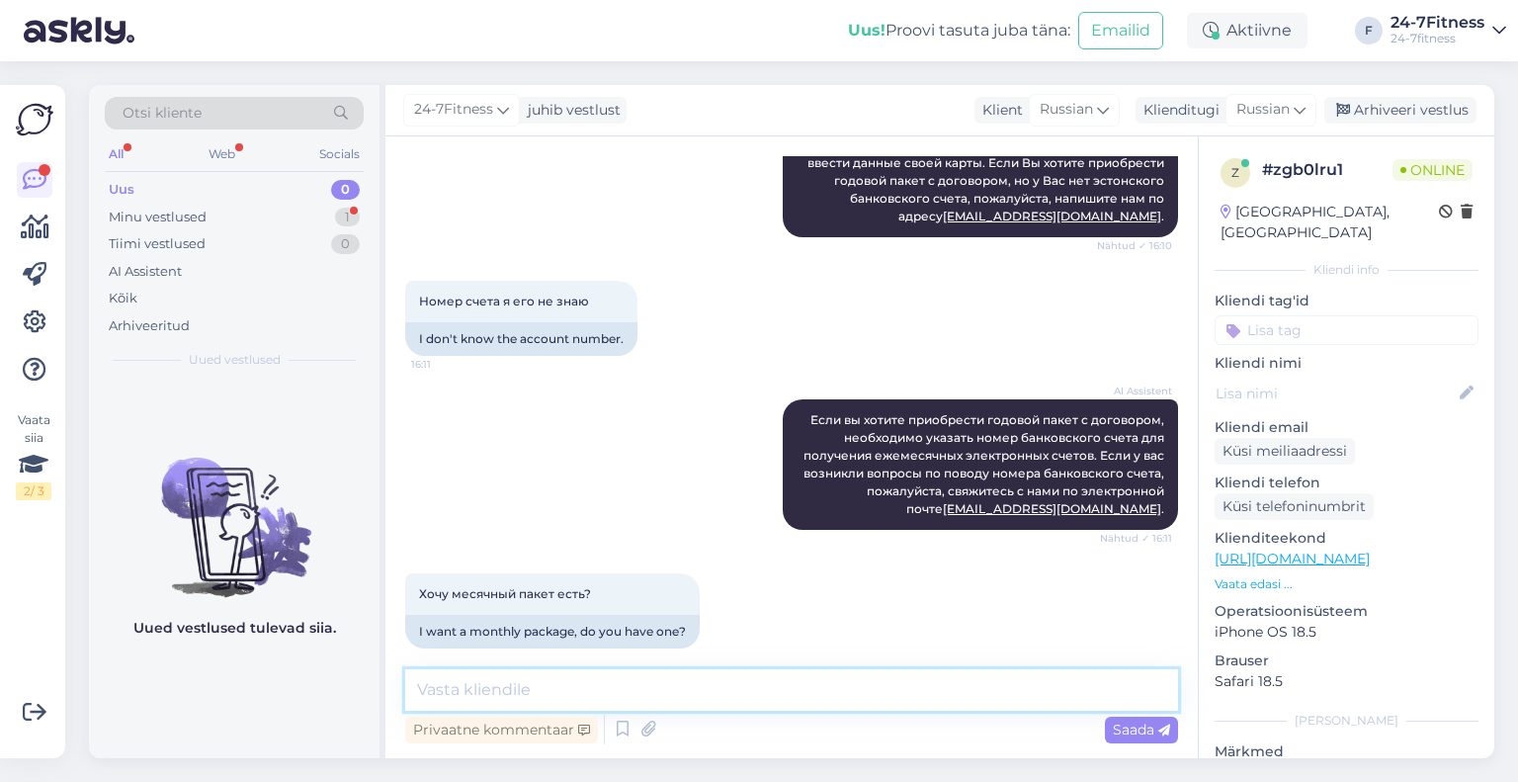
click at [589, 695] on textarea at bounding box center [791, 690] width 773 height 42
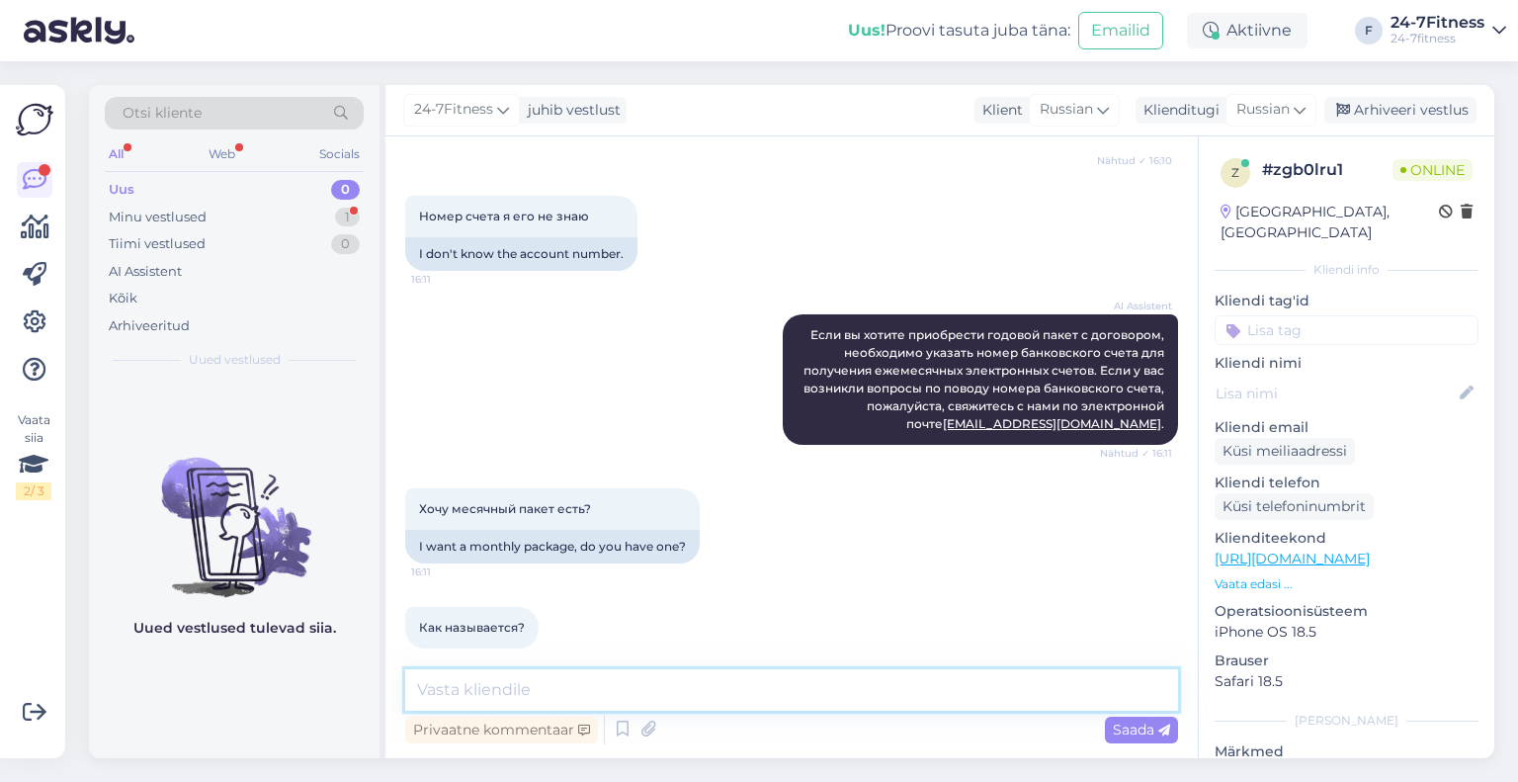
paste textarea "Да, мы также предлагаем 30-дневный пакет, который называется «30-дневный пакет»…"
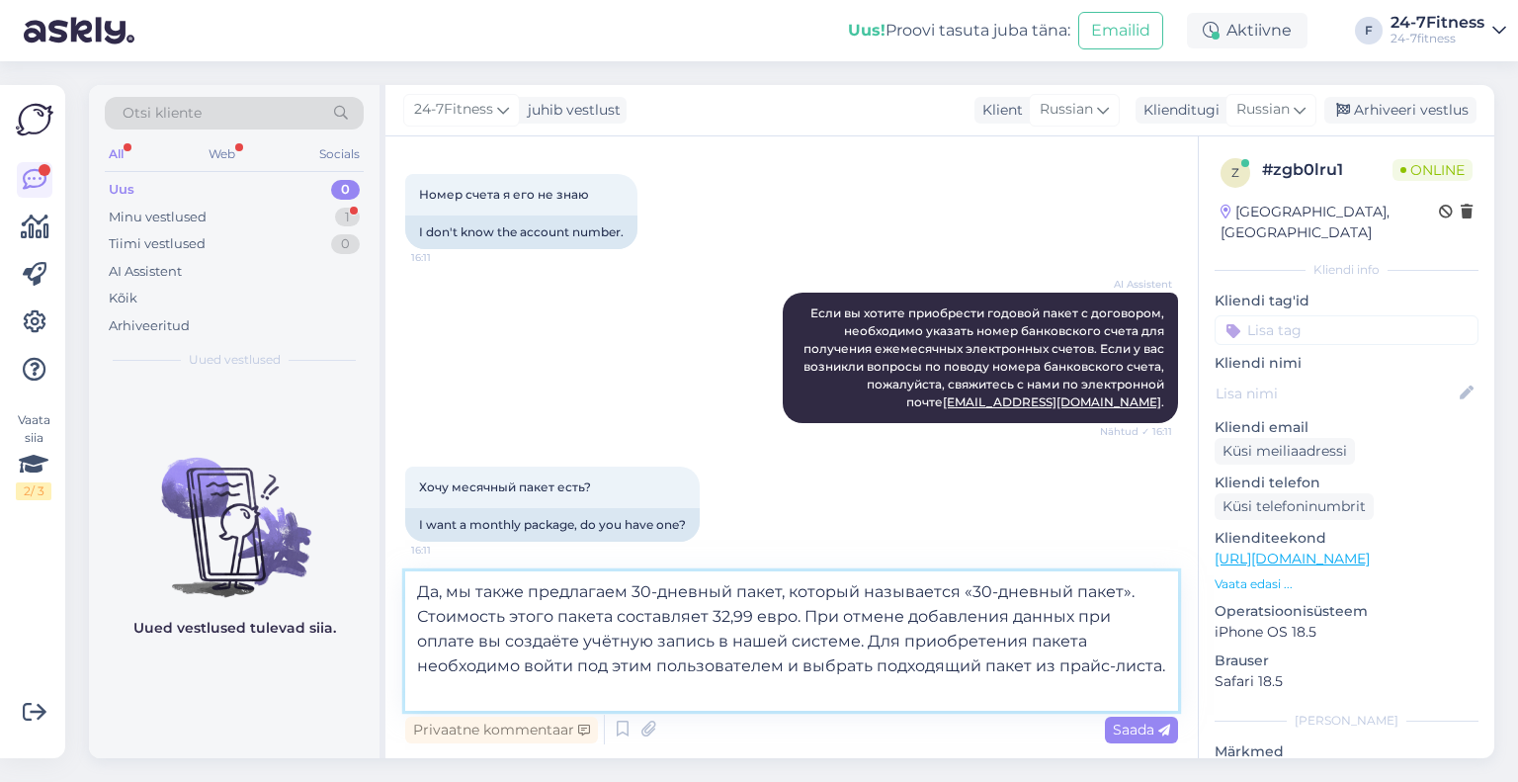
type textarea "Да, мы также предлагаем 30-дневный пакет, который называется «30-дневный пакет»…"
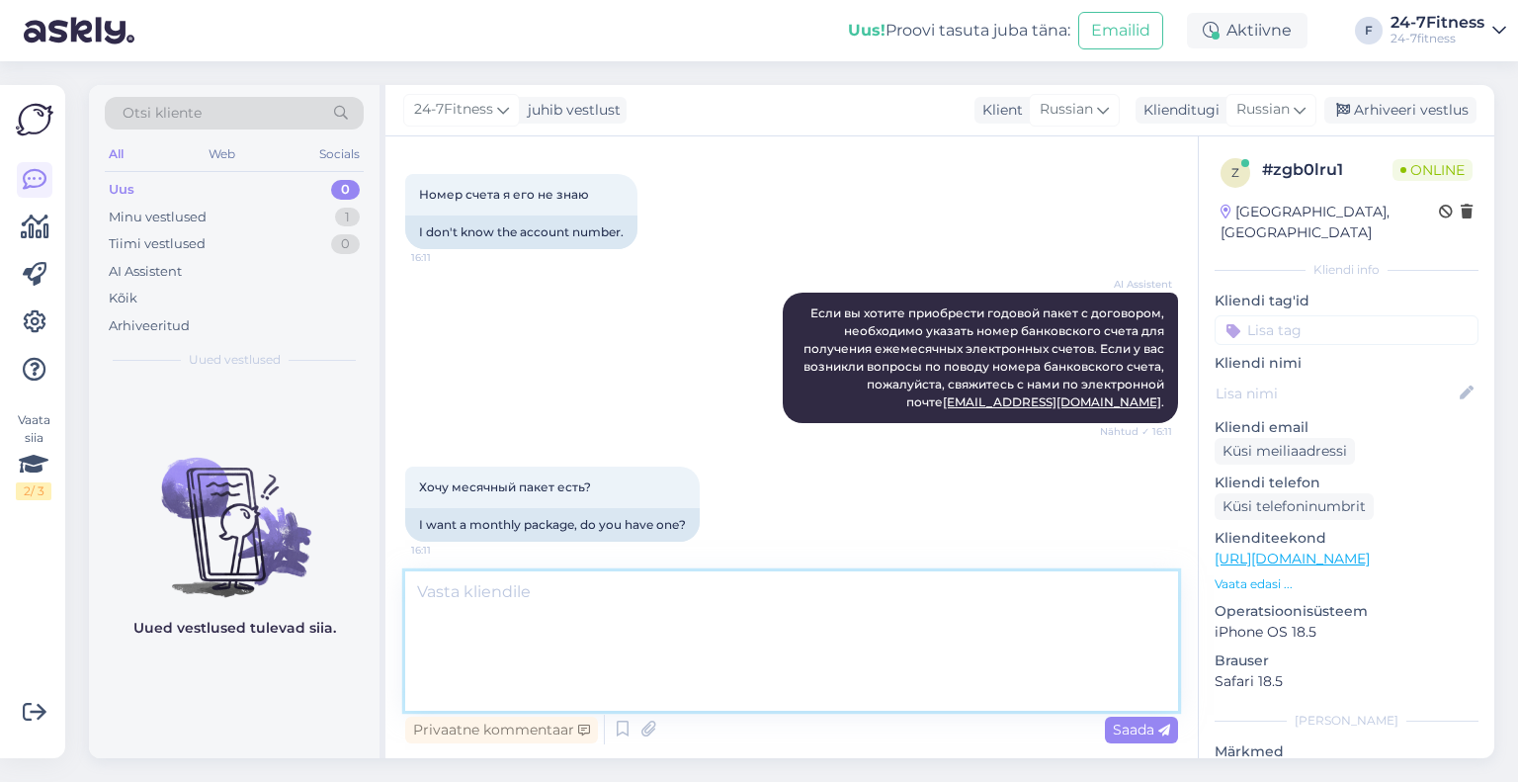
scroll to position [1824, 0]
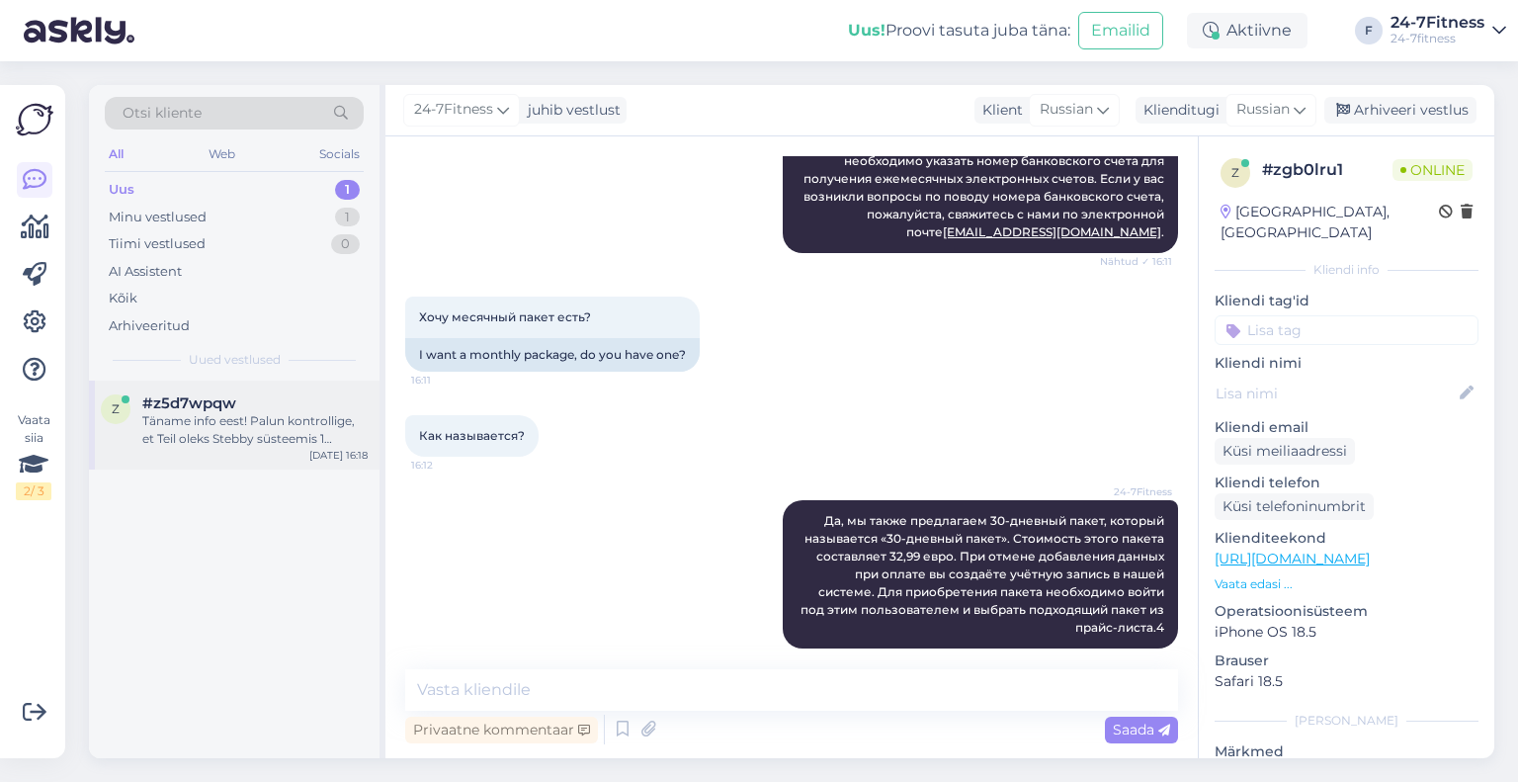
click at [142, 406] on span "#z5d7wpqw" at bounding box center [189, 403] width 94 height 18
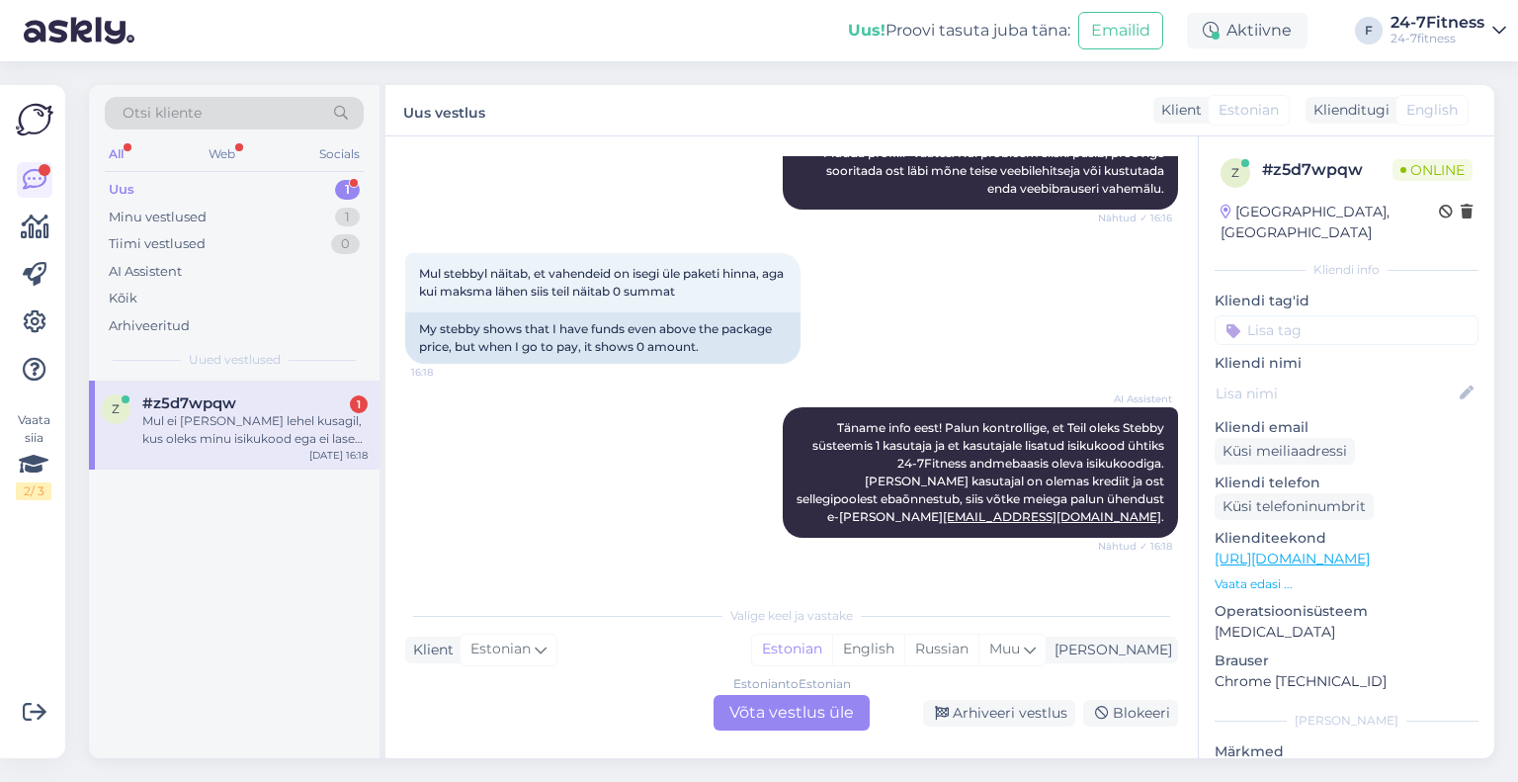
scroll to position [756, 0]
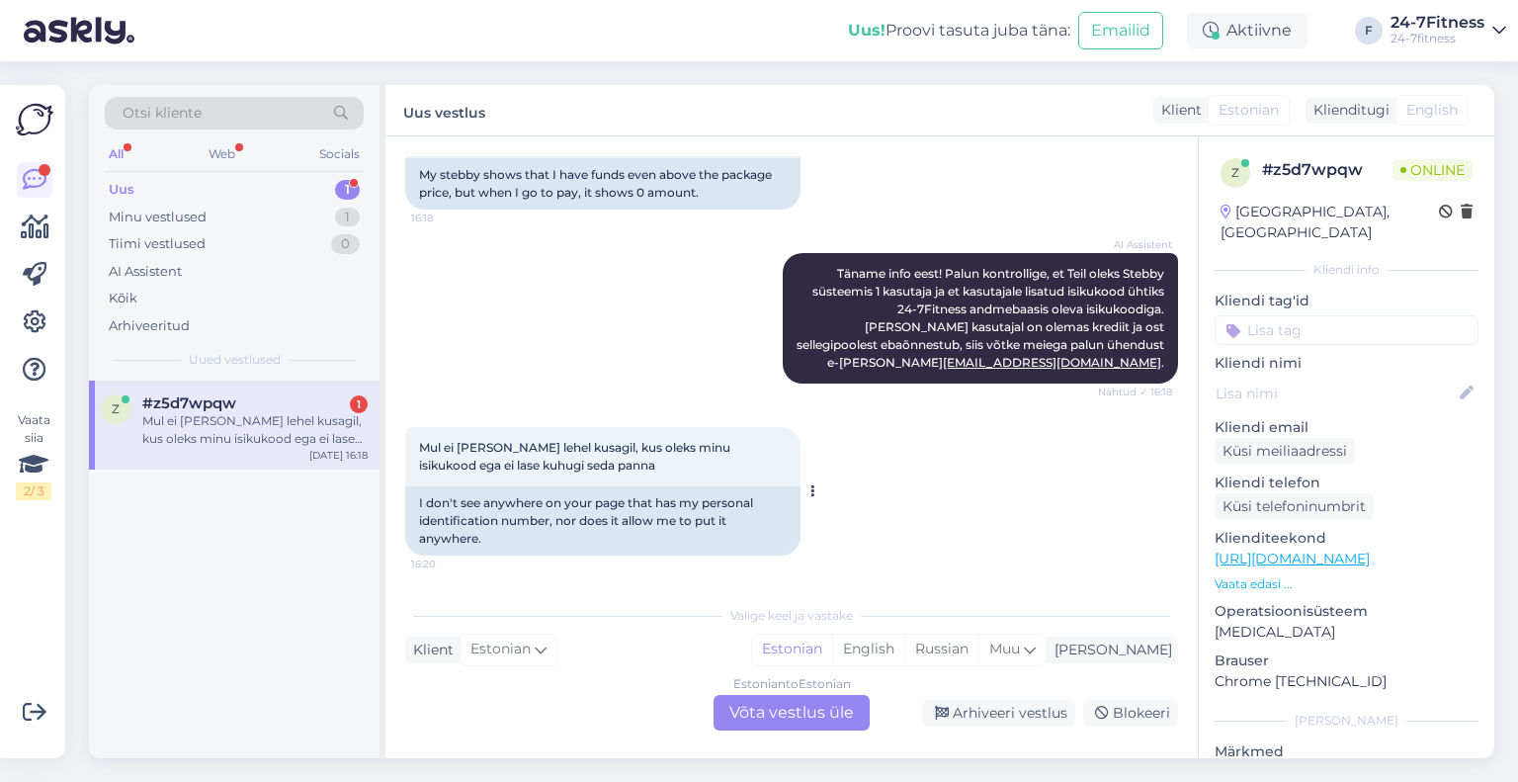
click at [554, 442] on span "Mul ei [PERSON_NAME] lehel kusagil, kus oleks minu isikukood ega ei lase kuhugi…" at bounding box center [576, 456] width 314 height 33
click at [782, 713] on div "Estonian to Estonian Võta vestlus üle" at bounding box center [791, 713] width 156 height 36
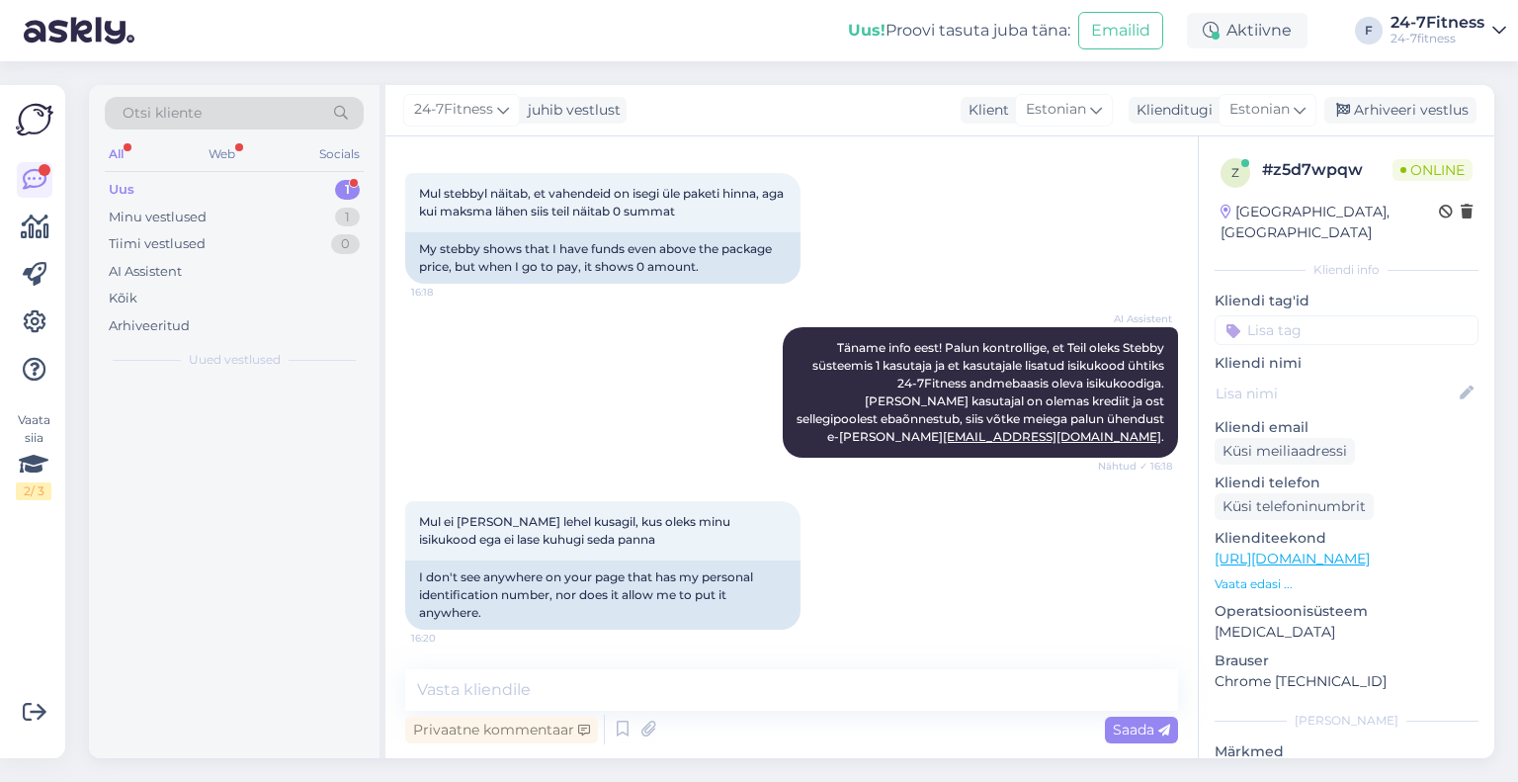
scroll to position [682, 0]
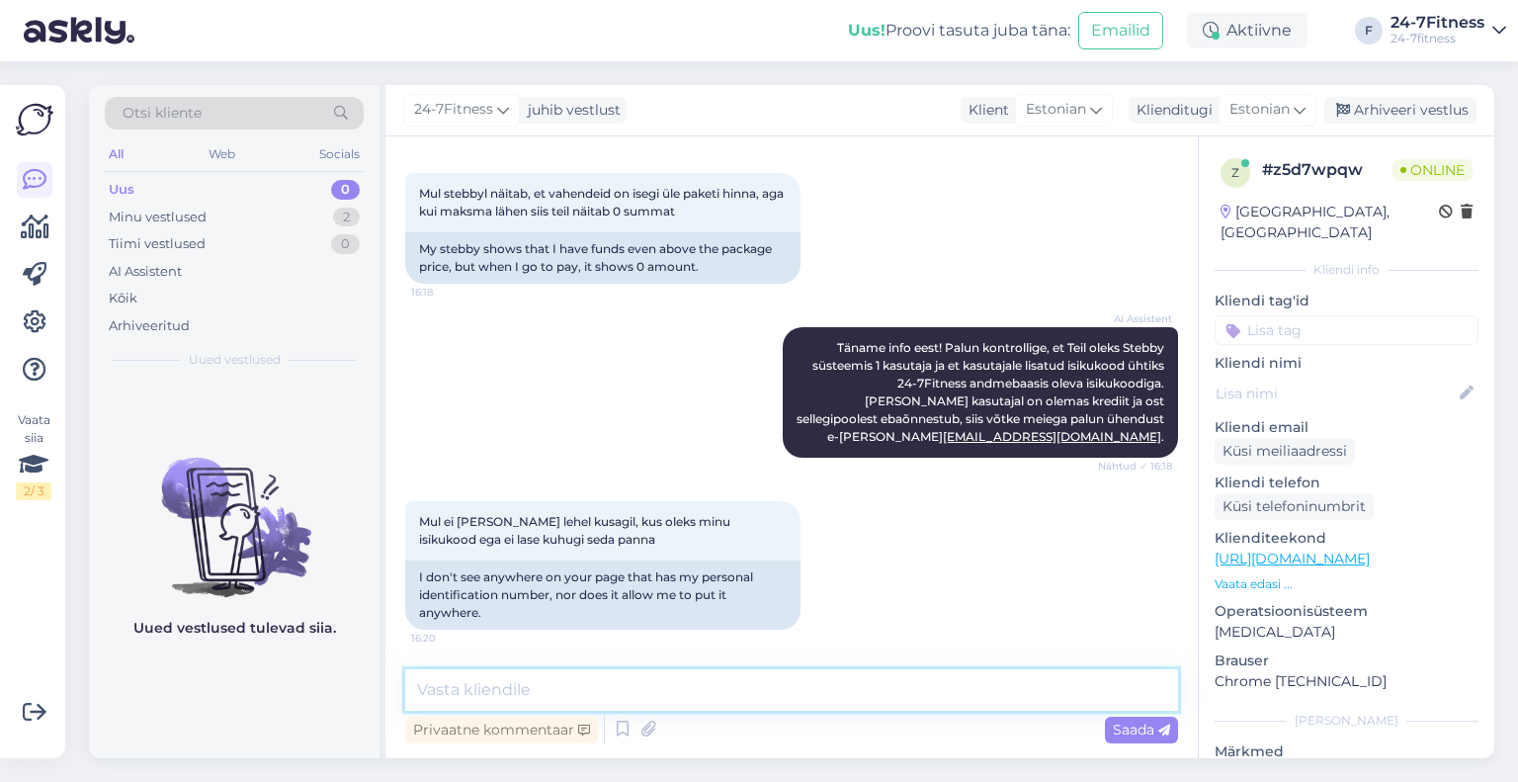
click at [585, 681] on textarea at bounding box center [791, 690] width 773 height 42
type textarea "T"
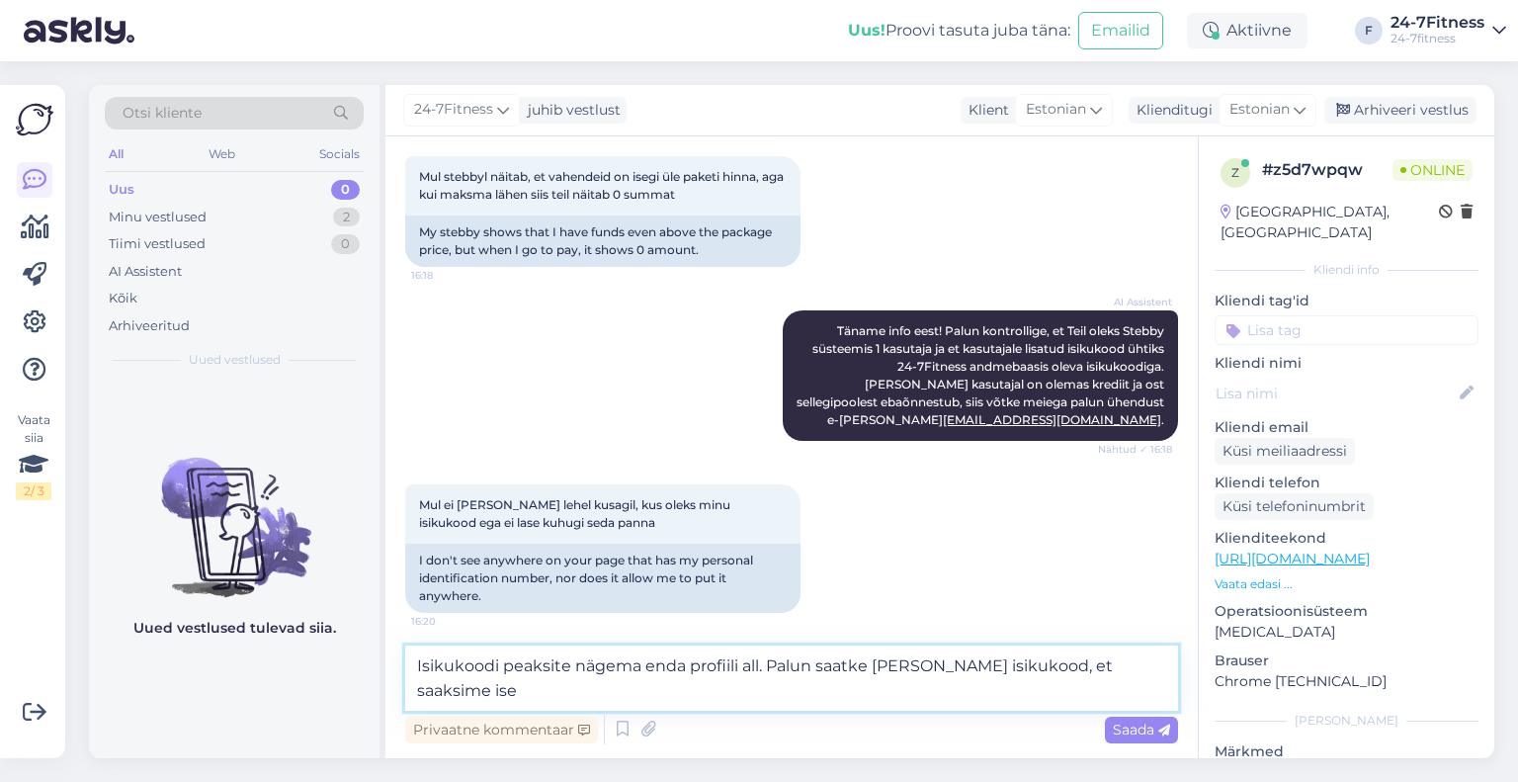
scroll to position [706, 0]
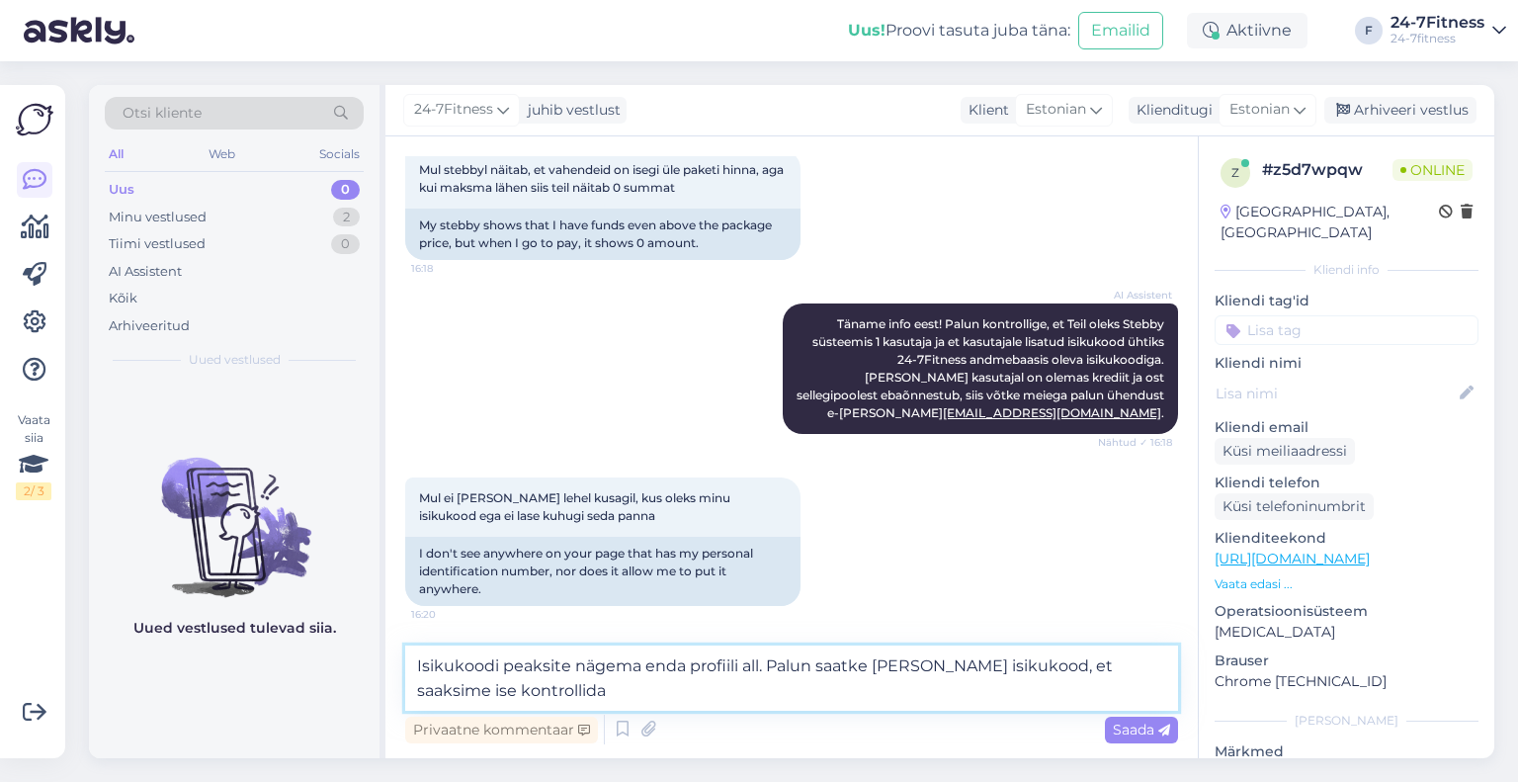
type textarea "Isikukoodi peaksite nägema enda profiili all. Palun saatke [PERSON_NAME] isikuk…"
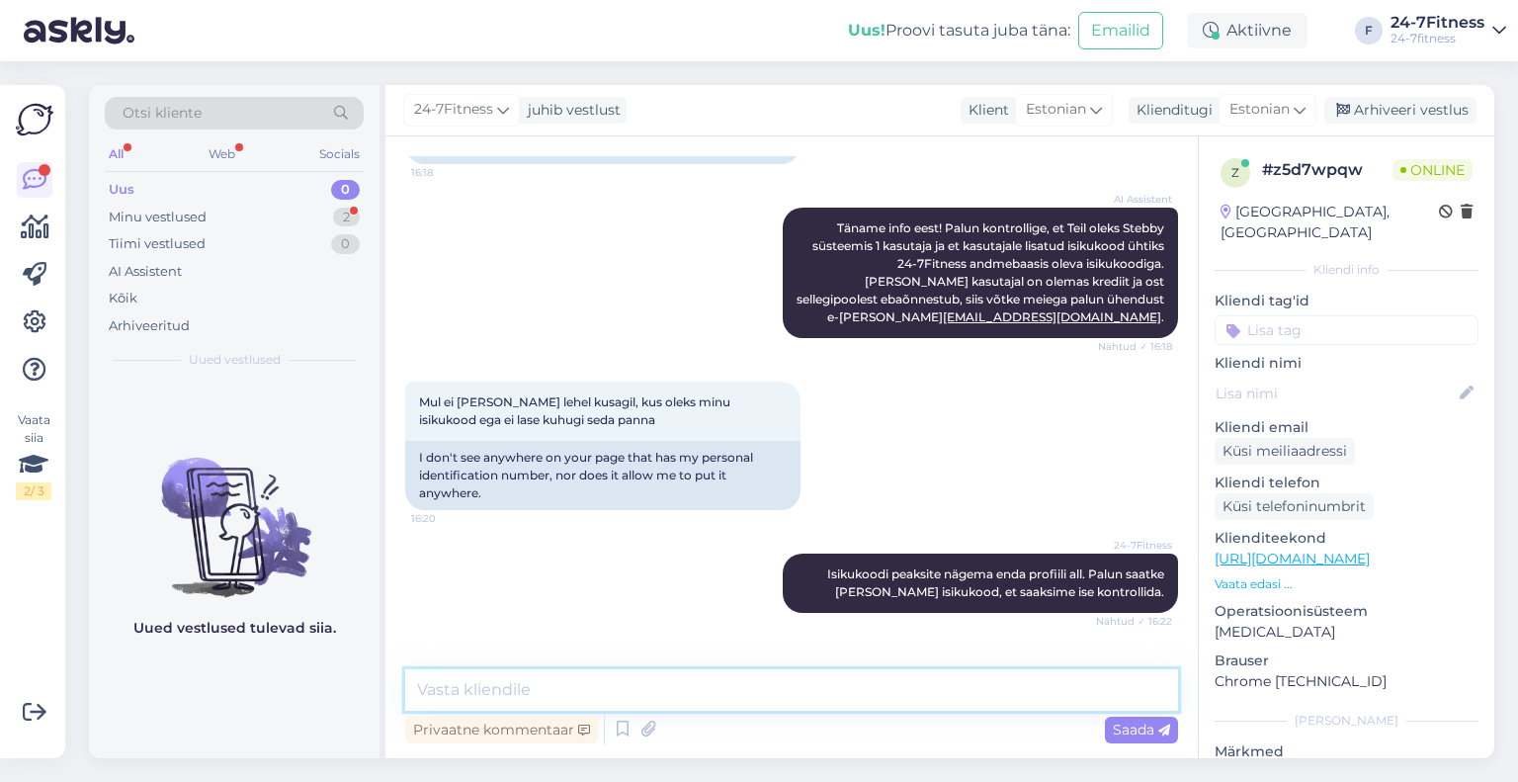
scroll to position [870, 0]
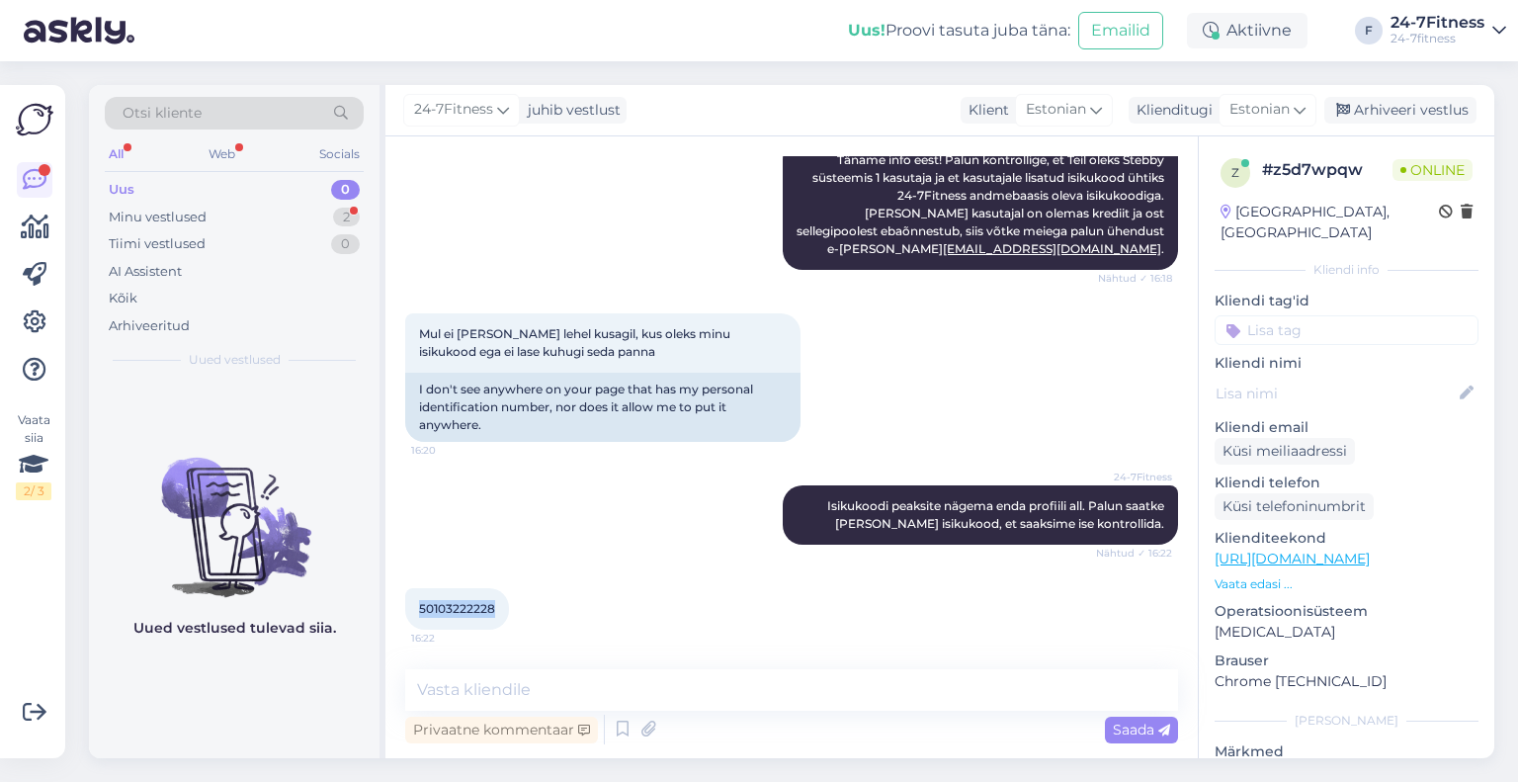
drag, startPoint x: 494, startPoint y: 604, endPoint x: 411, endPoint y: 606, distance: 83.0
click at [411, 606] on div "50103222228 16:22" at bounding box center [457, 609] width 104 height 42
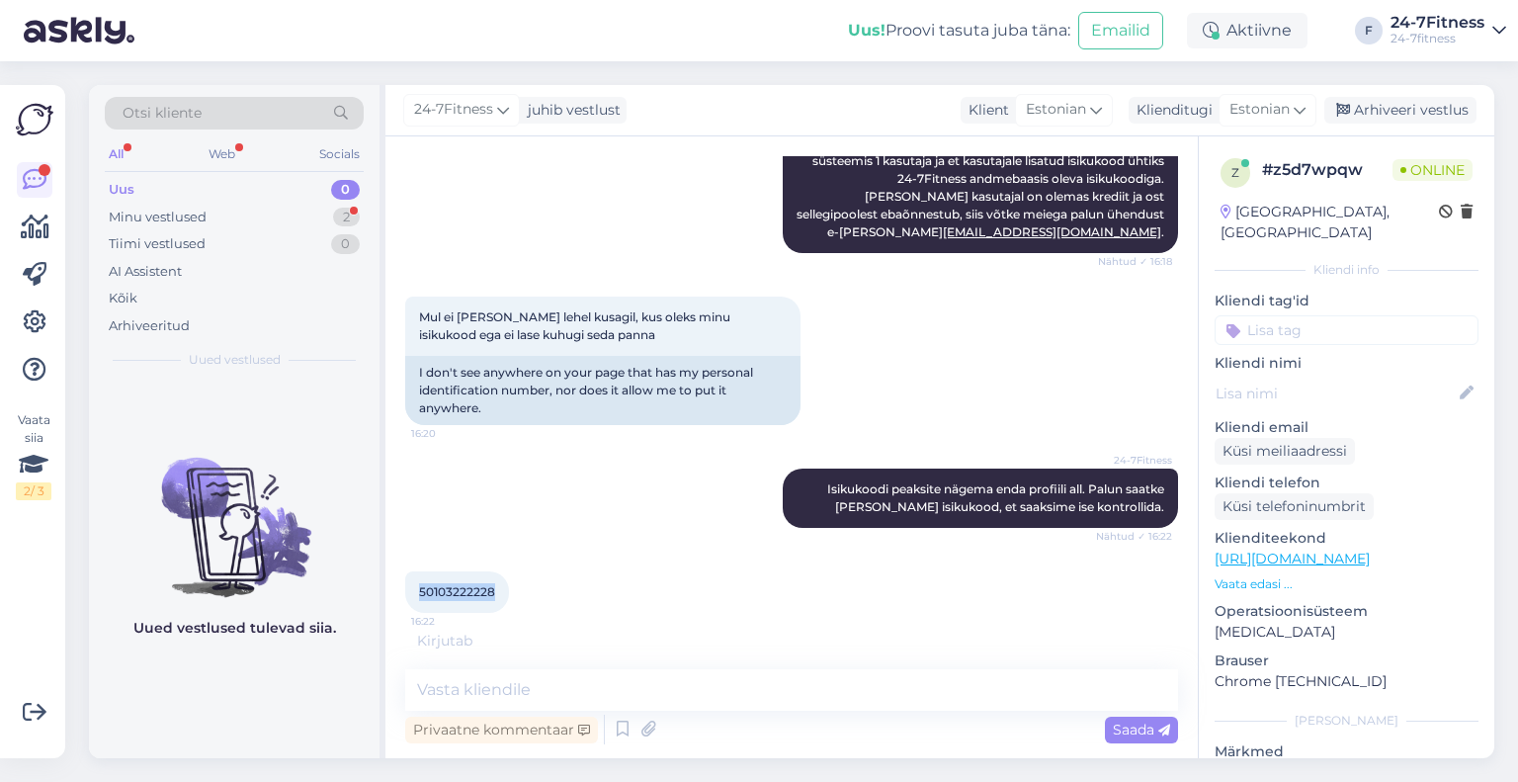
scroll to position [891, 0]
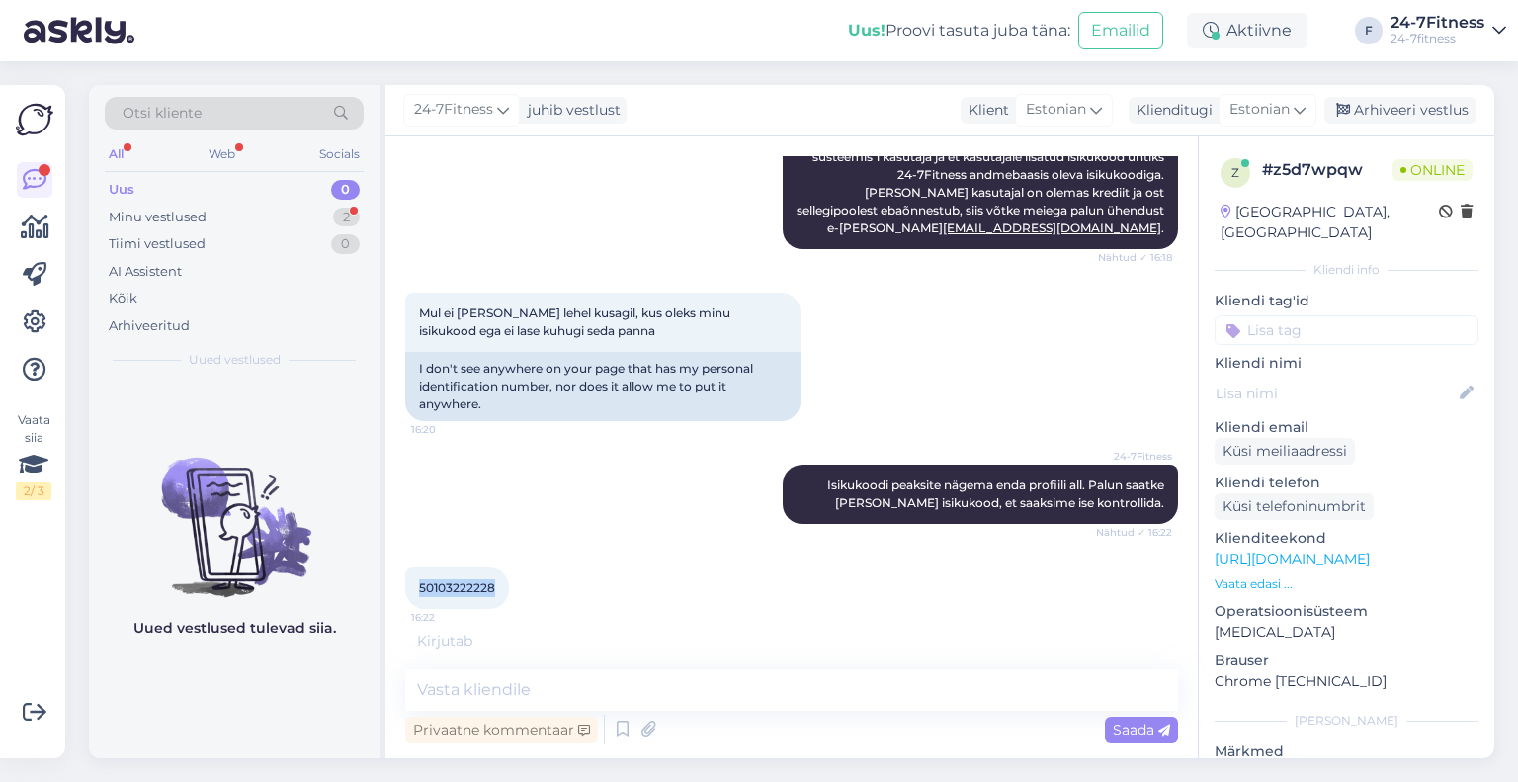
copy span "50103222228"
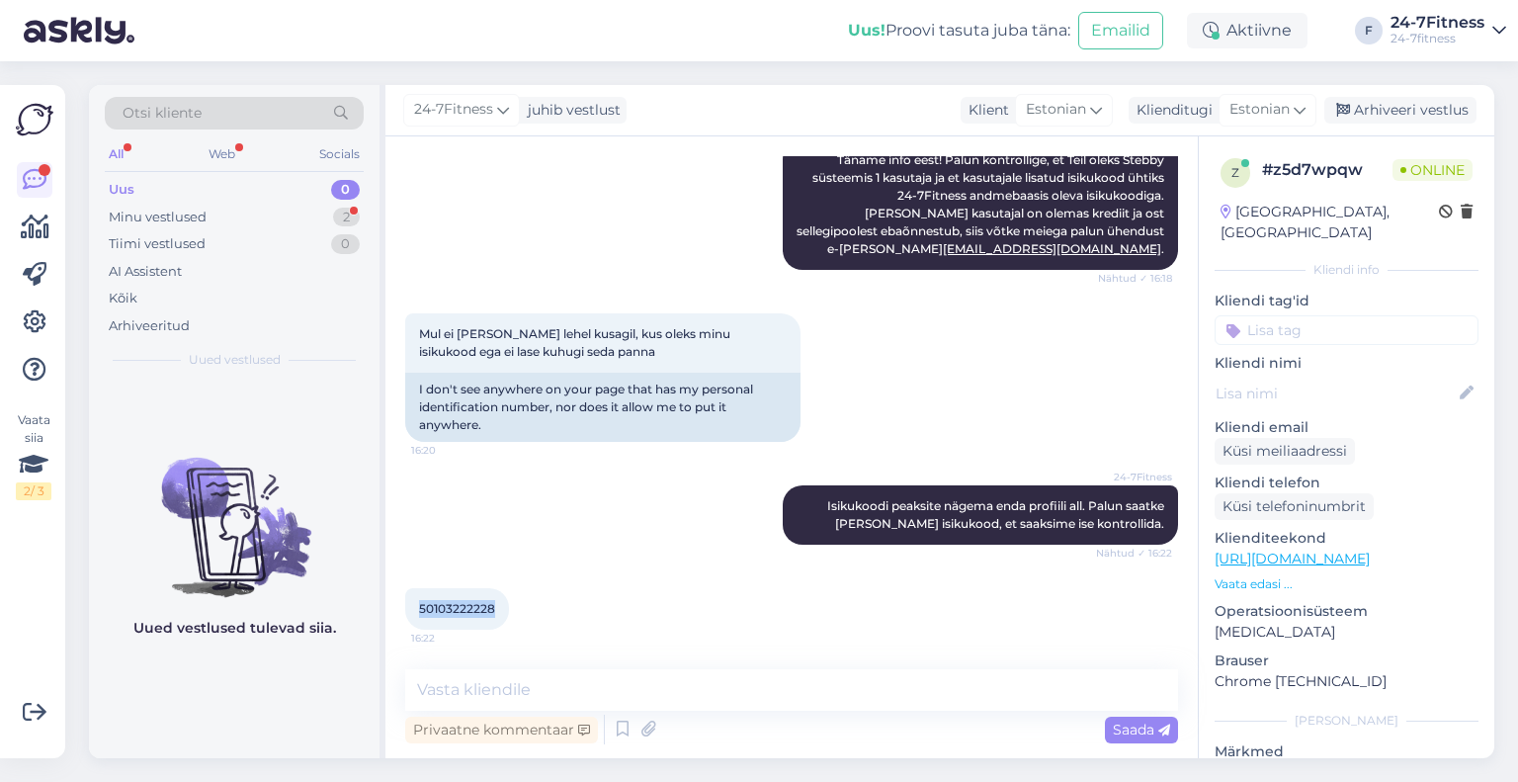
scroll to position [870, 0]
click at [602, 695] on textarea at bounding box center [791, 690] width 773 height 42
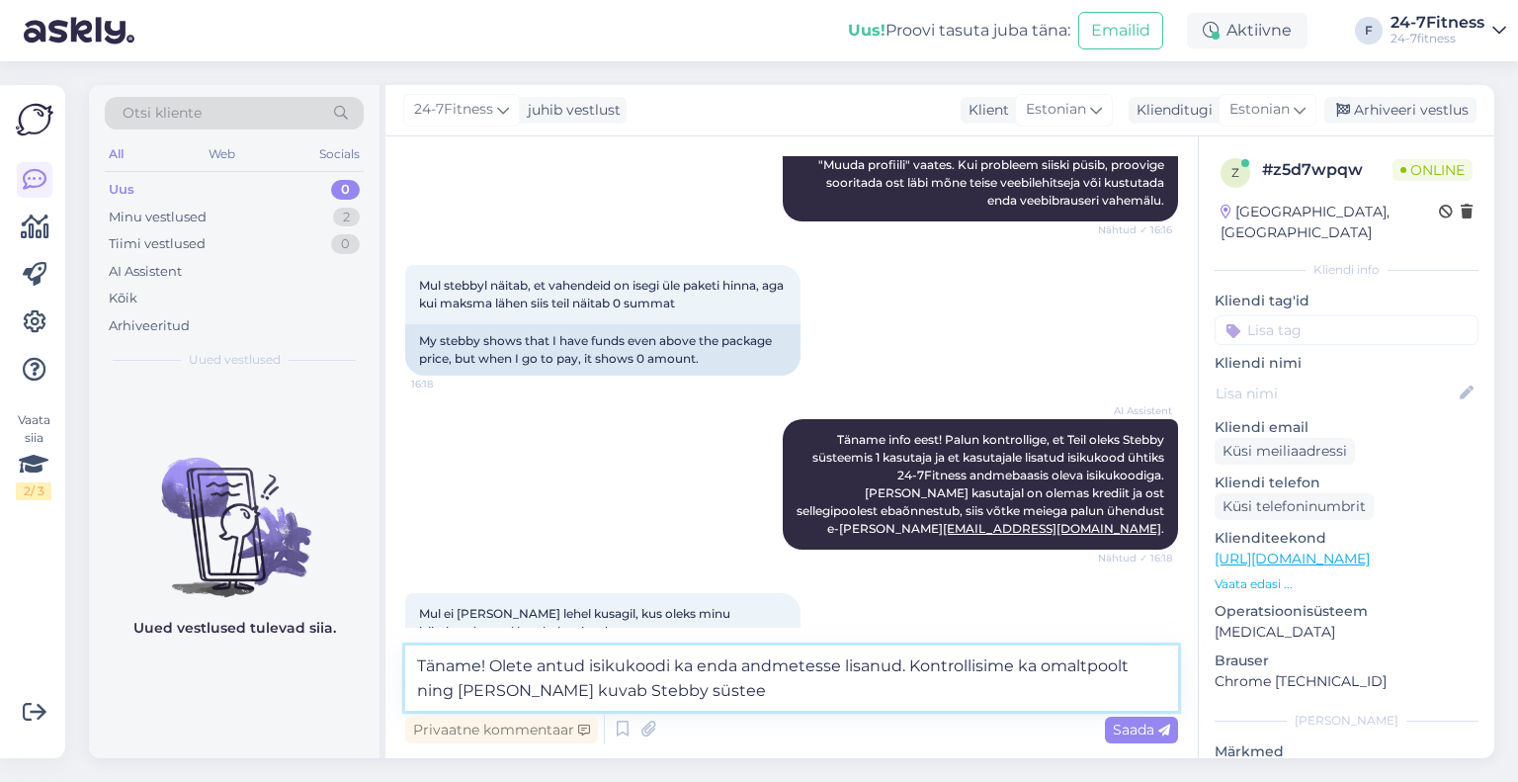
scroll to position [893, 0]
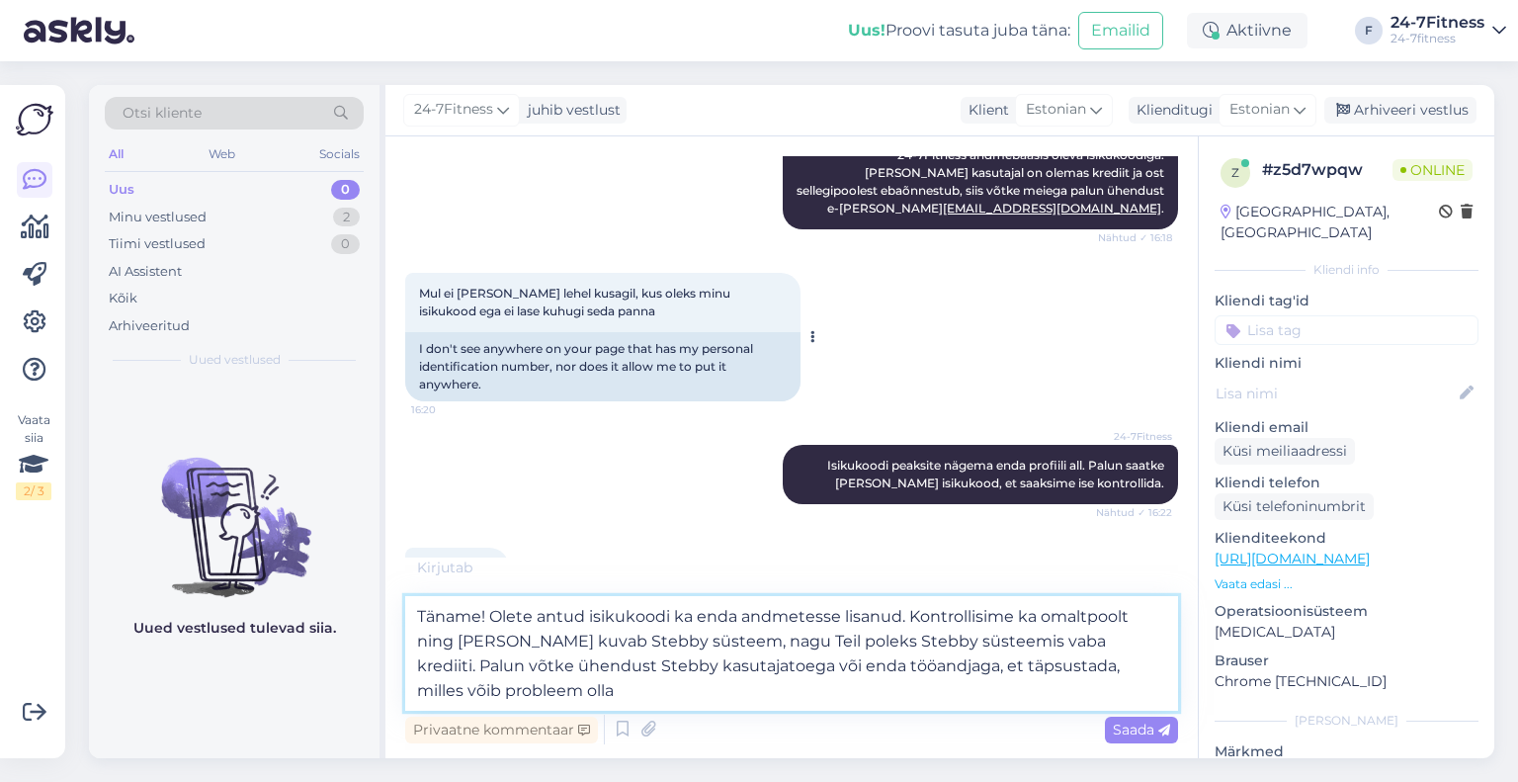
type textarea "Täname! Olete antud isikukoodi ka enda andmetesse lisanud. Kontrollisime ka oma…"
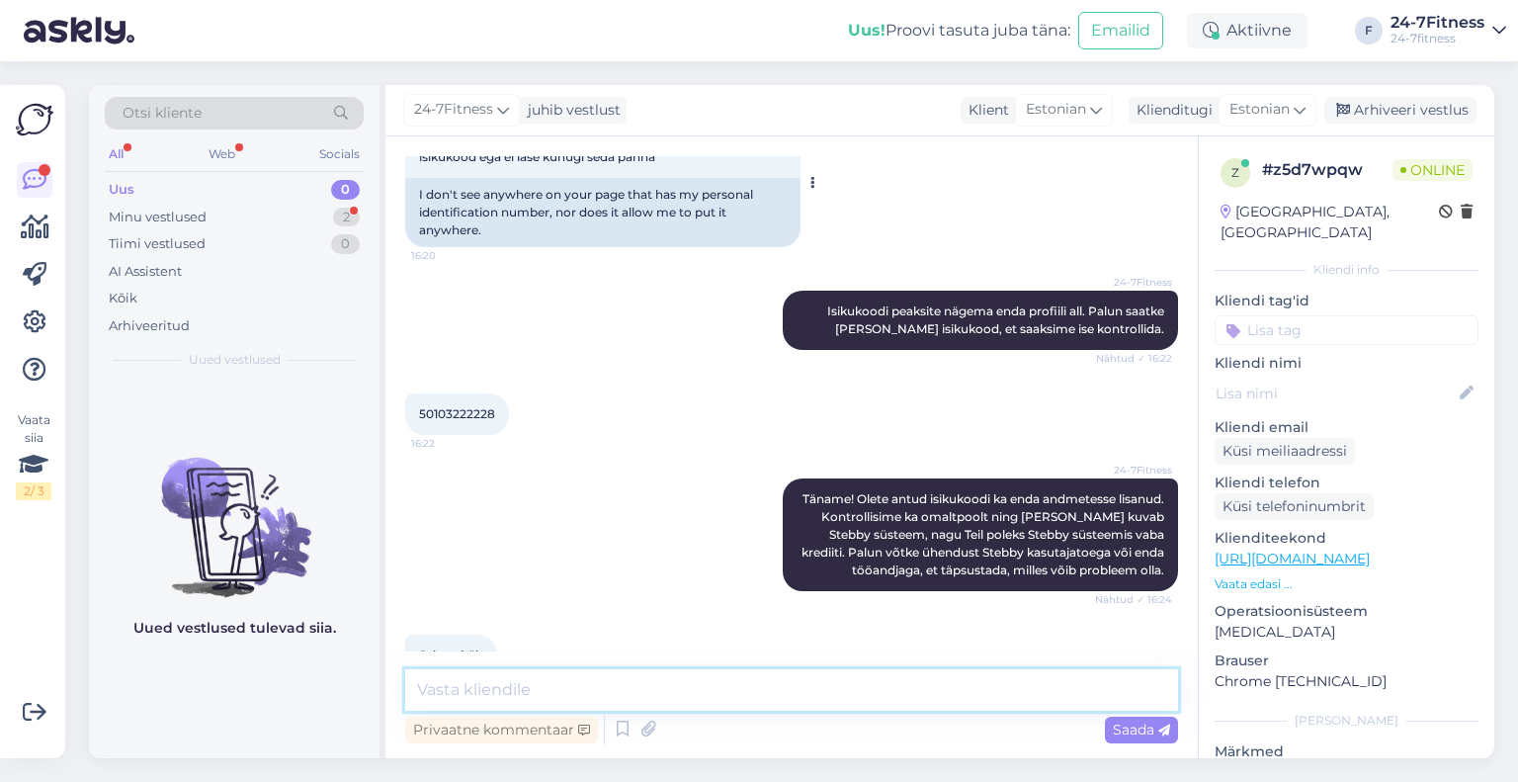
scroll to position [1111, 0]
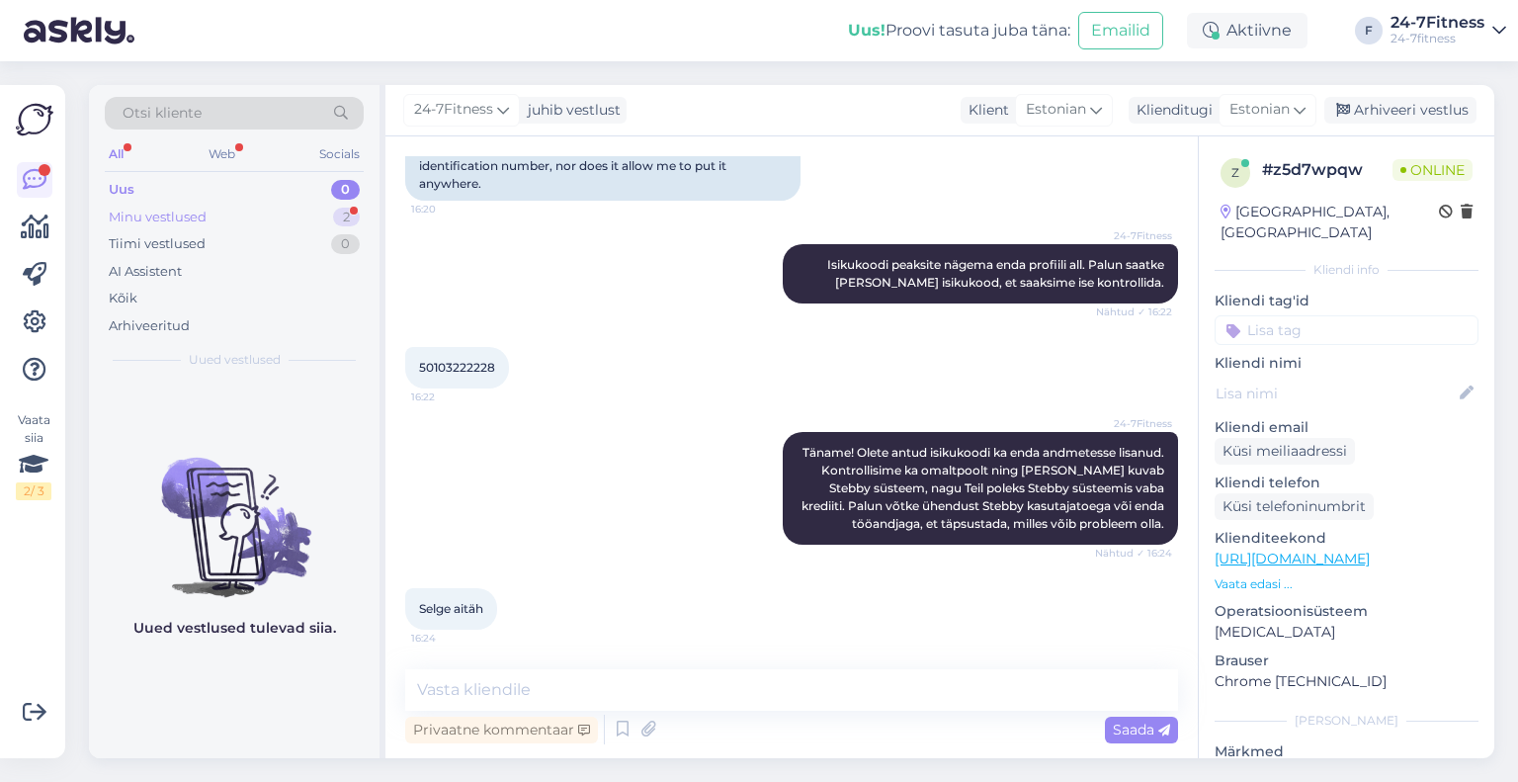
click at [270, 227] on div "Minu vestlused 2" at bounding box center [234, 218] width 259 height 28
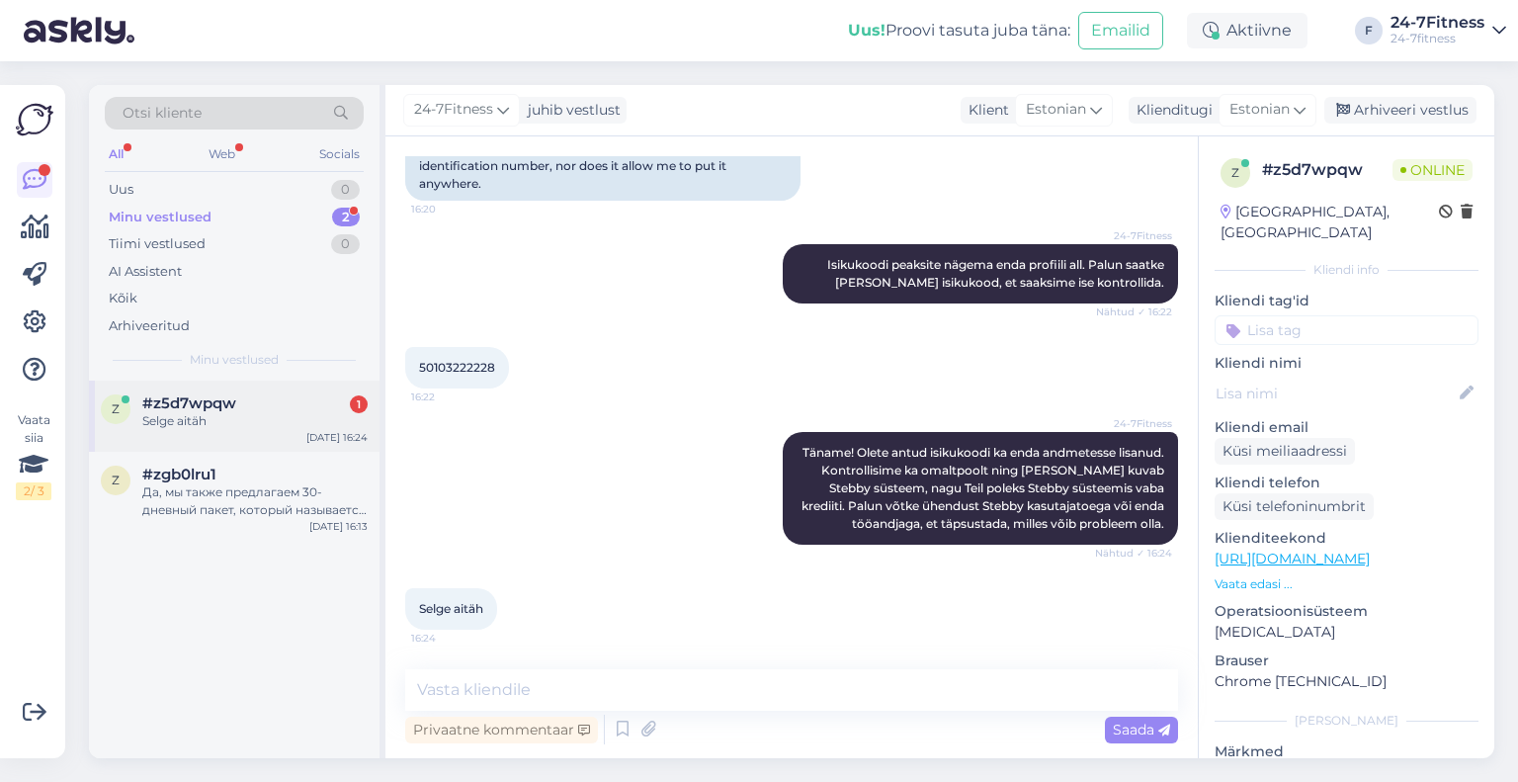
click at [210, 431] on div "z #z5d7wpqw 1 Selge aitäh [DATE] 16:24" at bounding box center [234, 415] width 291 height 71
click at [1428, 103] on div "Arhiveeri vestlus" at bounding box center [1400, 110] width 152 height 27
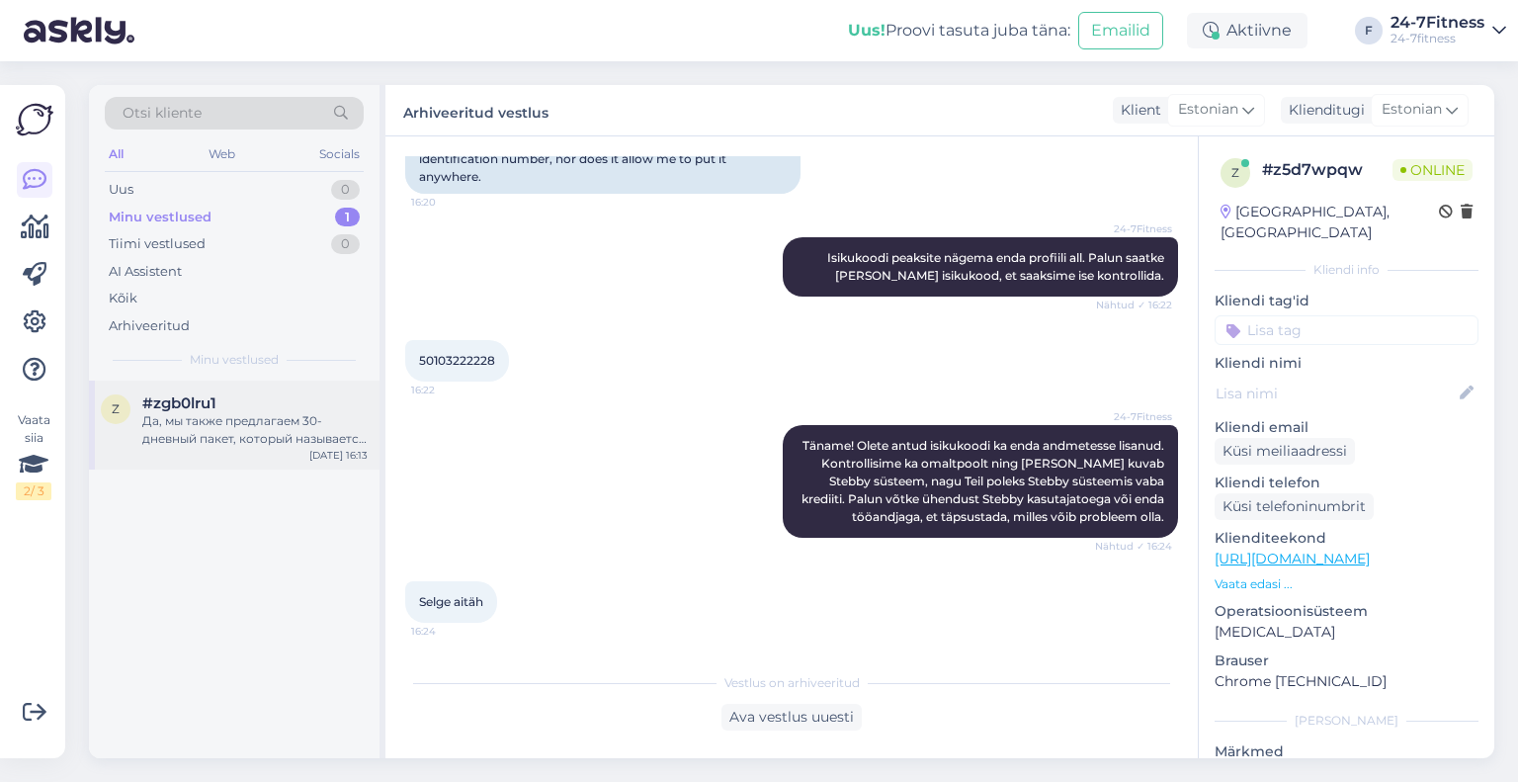
click at [218, 392] on div "z #zgb0lru1 Да, мы также предлагаем 30-дневный пакет, который называется «30-дн…" at bounding box center [234, 424] width 291 height 89
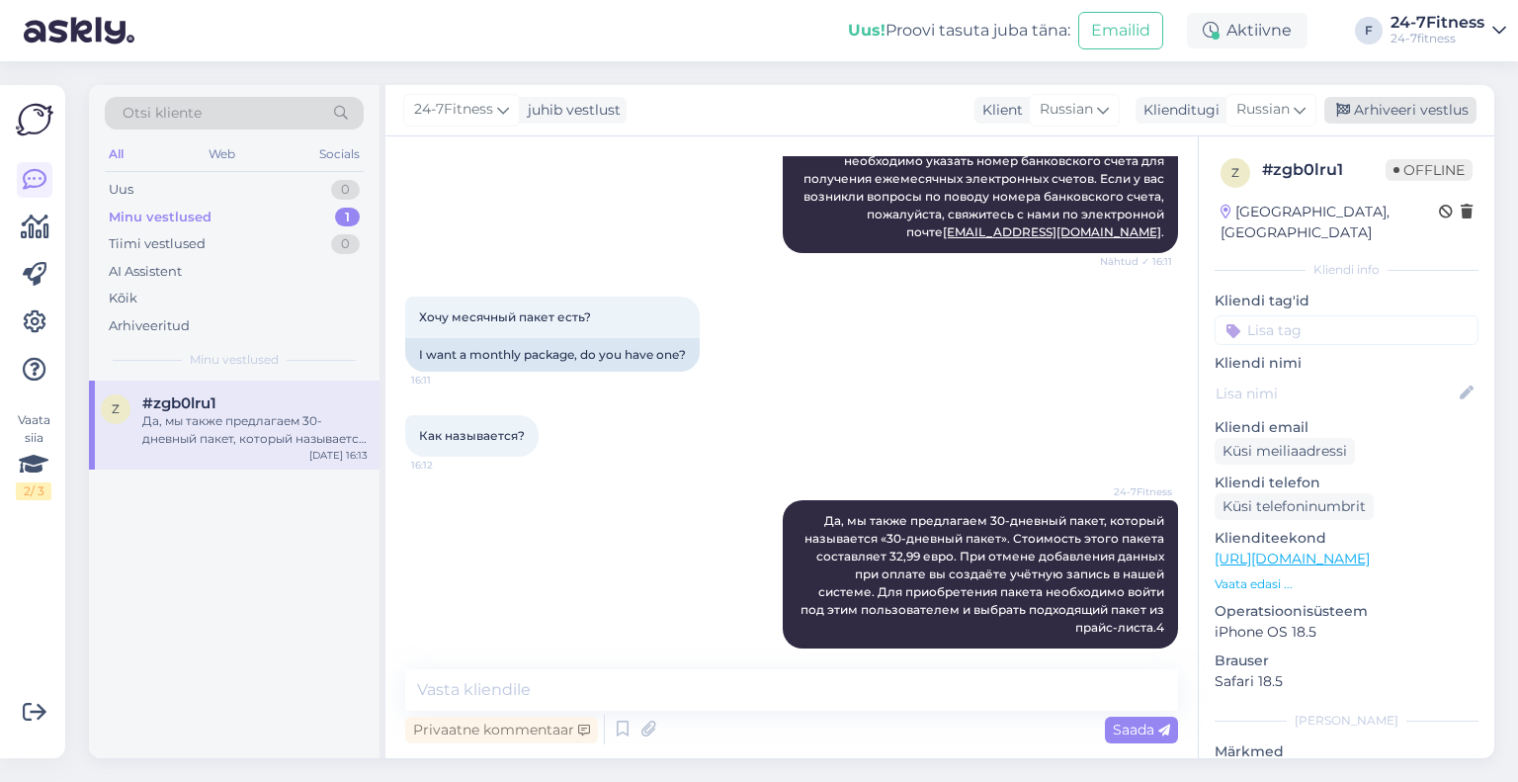
click at [1439, 104] on div "Arhiveeri vestlus" at bounding box center [1400, 110] width 152 height 27
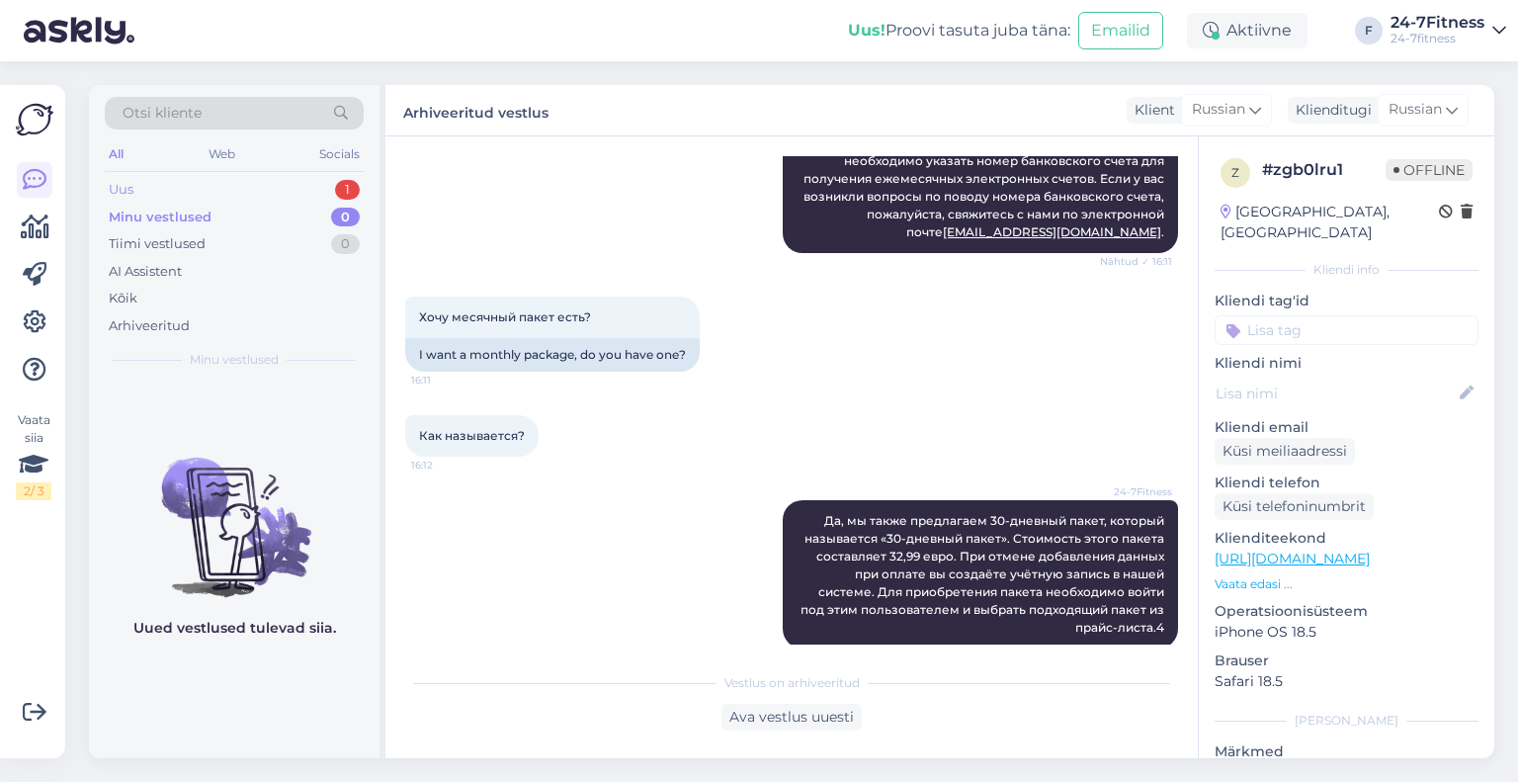
click at [244, 193] on div "Uus 1" at bounding box center [234, 190] width 259 height 28
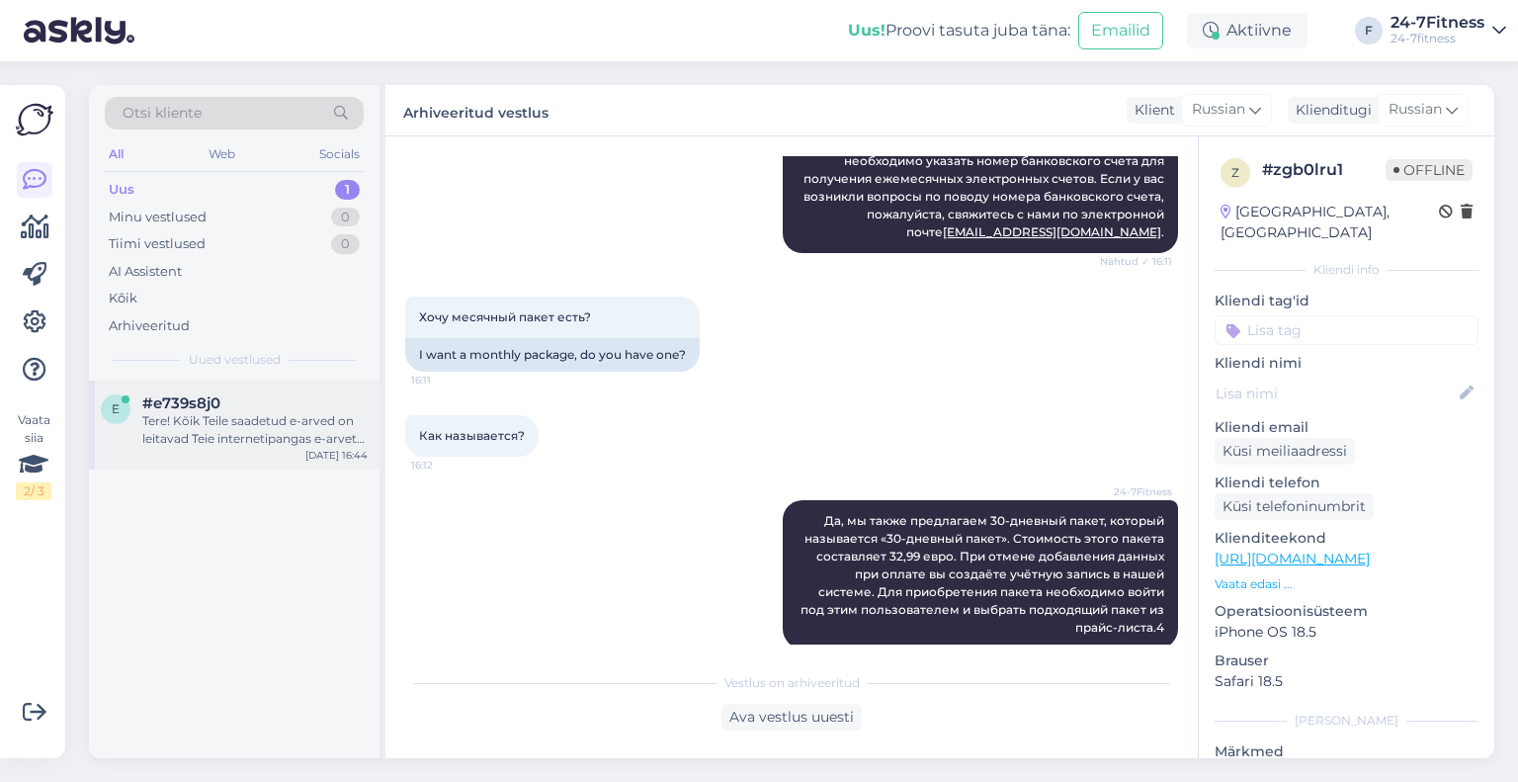
click at [241, 451] on div "e #e739s8j0 Tere! Kõik Teile saadetud e-arved on leitavad Teie internetipangas …" at bounding box center [234, 424] width 291 height 89
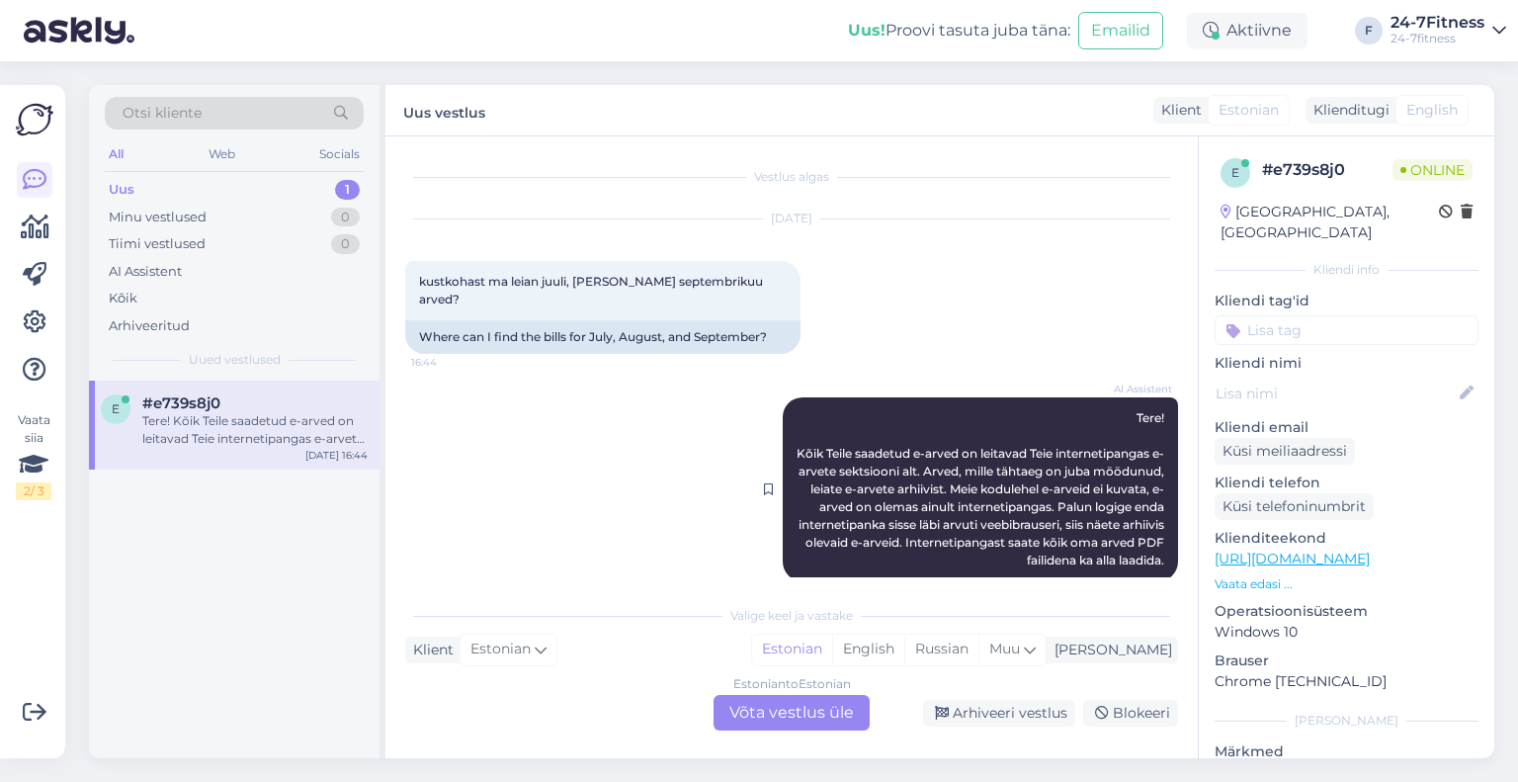
scroll to position [8, 0]
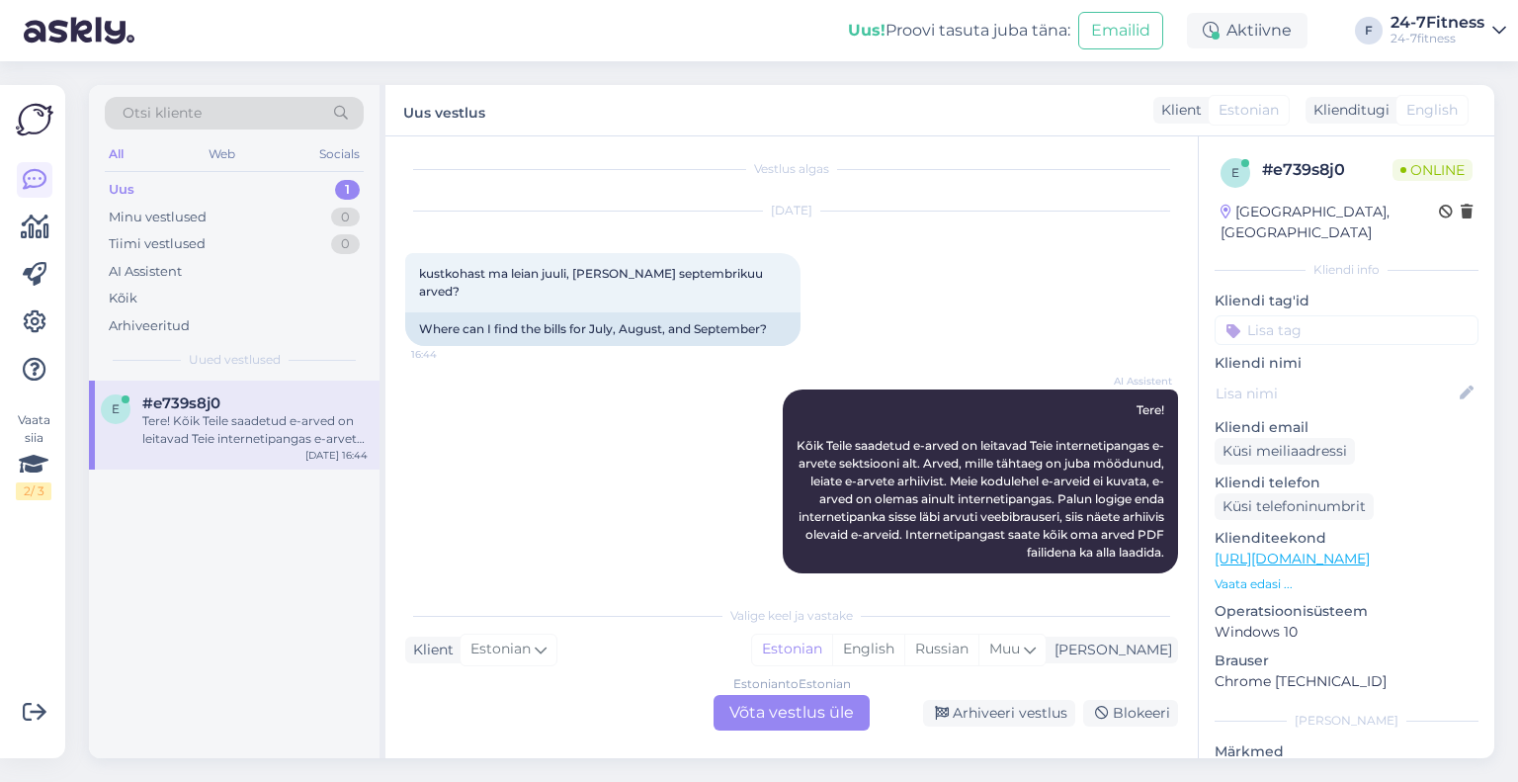
click at [235, 390] on div "e #e739s8j0 Tere! Kõik Teile saadetud e-arved on leitavad Teie internetipangas …" at bounding box center [234, 424] width 291 height 89
